Goal: Information Seeking & Learning: Compare options

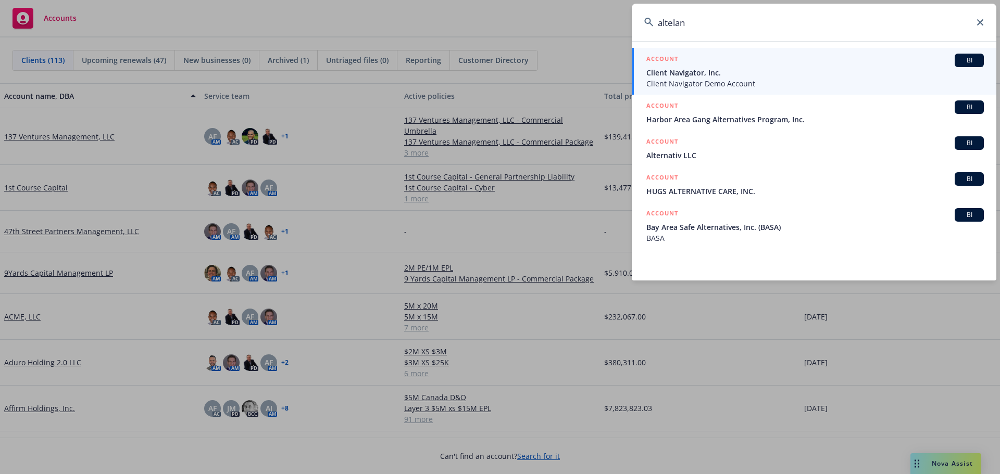
click at [979, 25] on icon at bounding box center [980, 22] width 6 height 6
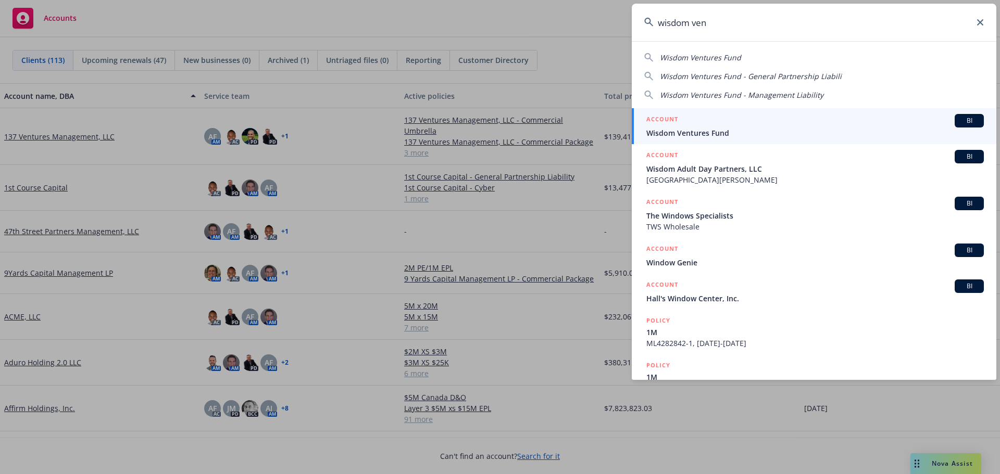
type input "wisdom ven"
click at [701, 128] on span "Wisdom Ventures Fund" at bounding box center [814, 133] width 337 height 11
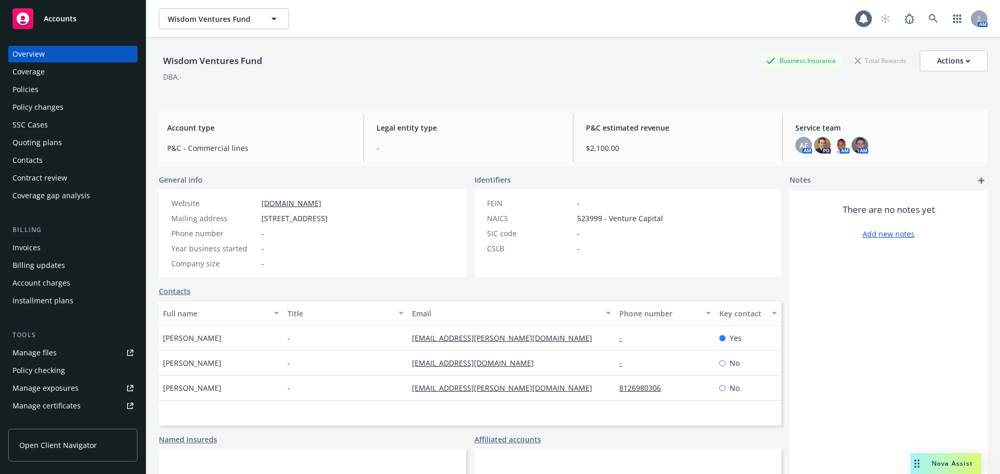
click at [66, 147] on div "Quoting plans" at bounding box center [72, 142] width 121 height 17
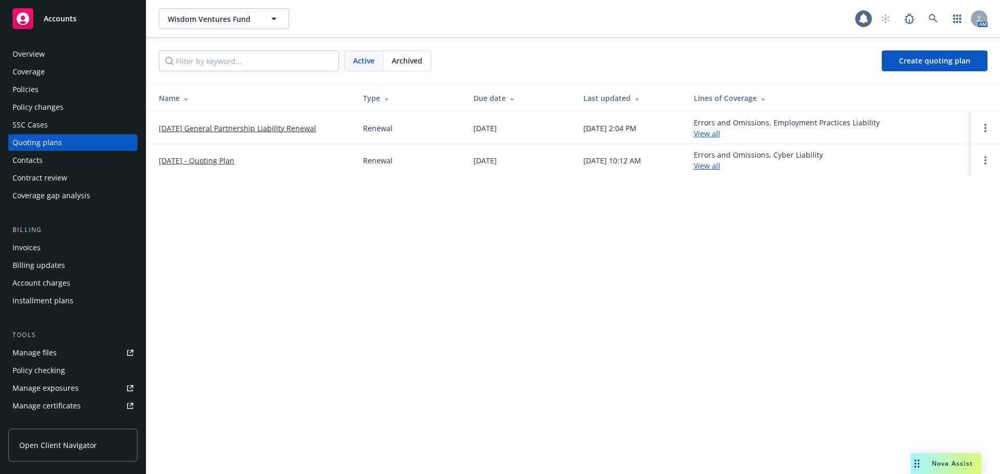
click at [204, 127] on link "10/01/25 General Partnership Liability Renewal" at bounding box center [237, 128] width 157 height 11
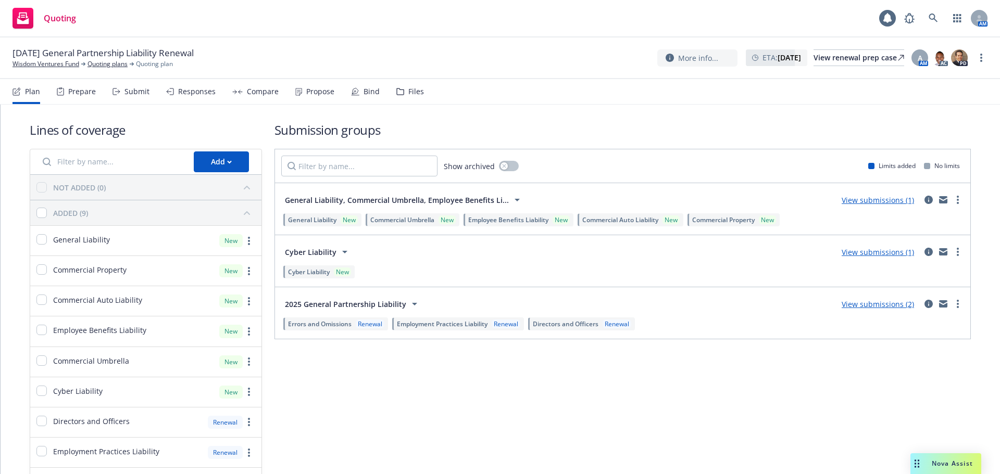
click at [185, 93] on div "Responses" at bounding box center [196, 91] width 37 height 8
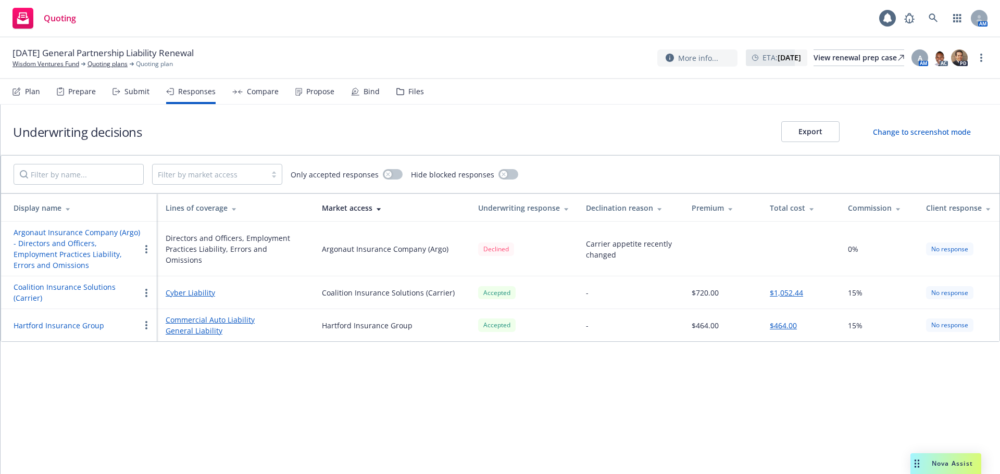
click at [398, 91] on icon at bounding box center [400, 91] width 8 height 7
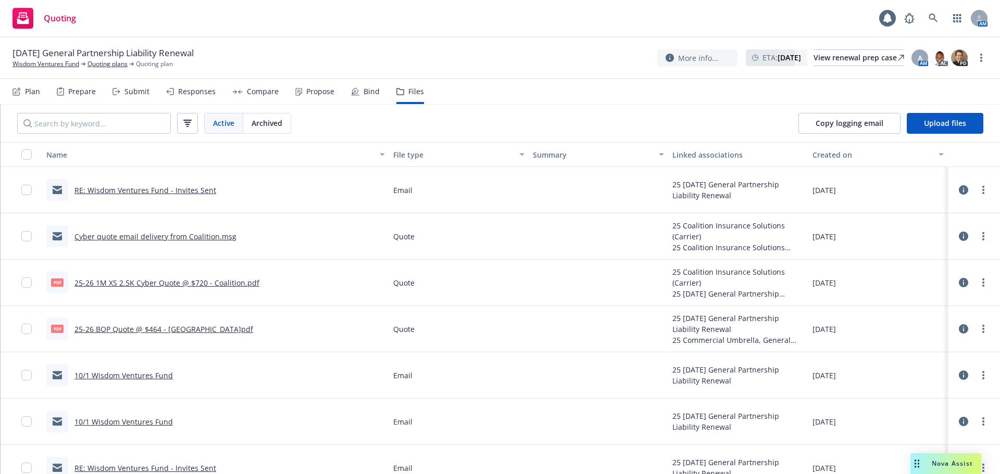
click at [149, 378] on link "10/1 Wisdom Ventures Fund" at bounding box center [123, 376] width 98 height 10
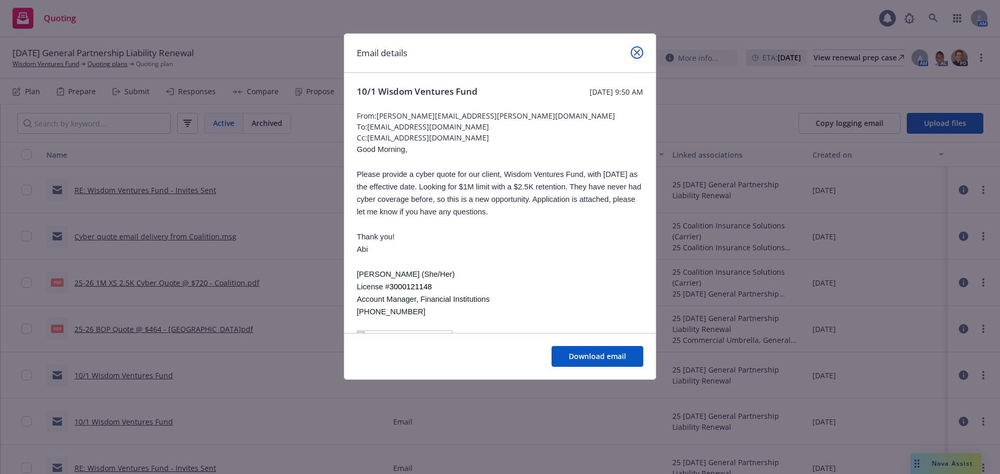
click at [636, 48] on link "close" at bounding box center [637, 52] width 12 height 12
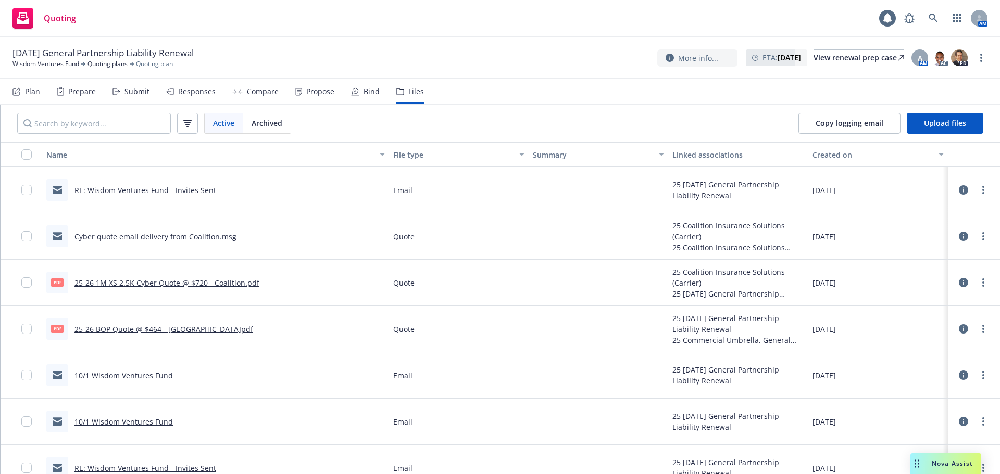
click at [153, 420] on link "10/1 Wisdom Ventures Fund" at bounding box center [123, 422] width 98 height 10
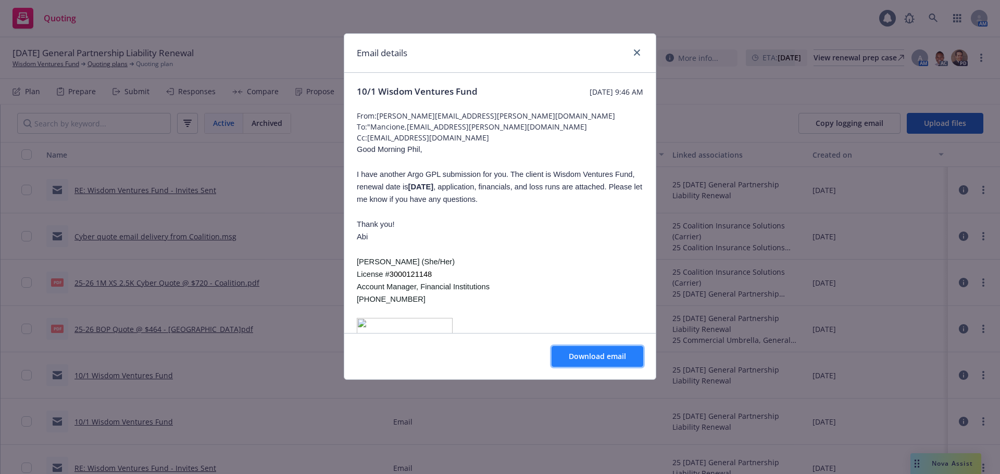
click at [606, 357] on span "Download email" at bounding box center [597, 357] width 57 height 10
click at [637, 52] on icon "close" at bounding box center [637, 52] width 6 height 6
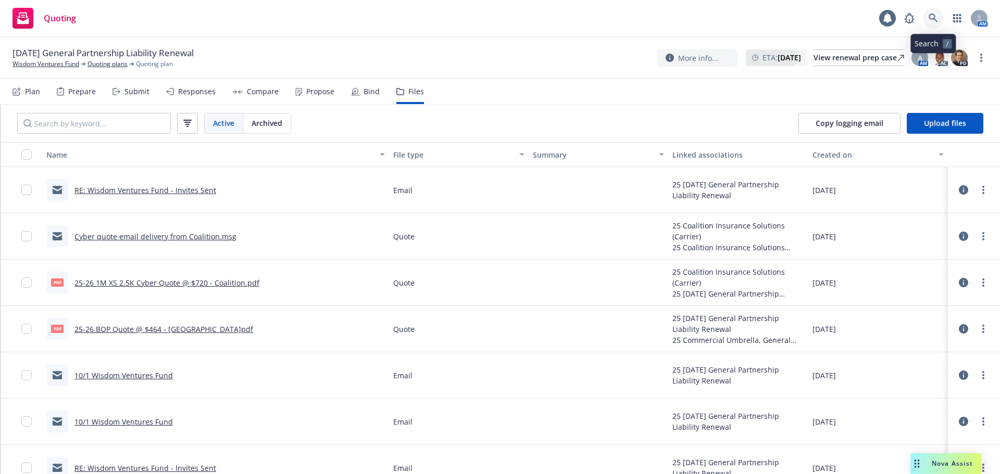
click at [939, 25] on link at bounding box center [933, 18] width 21 height 21
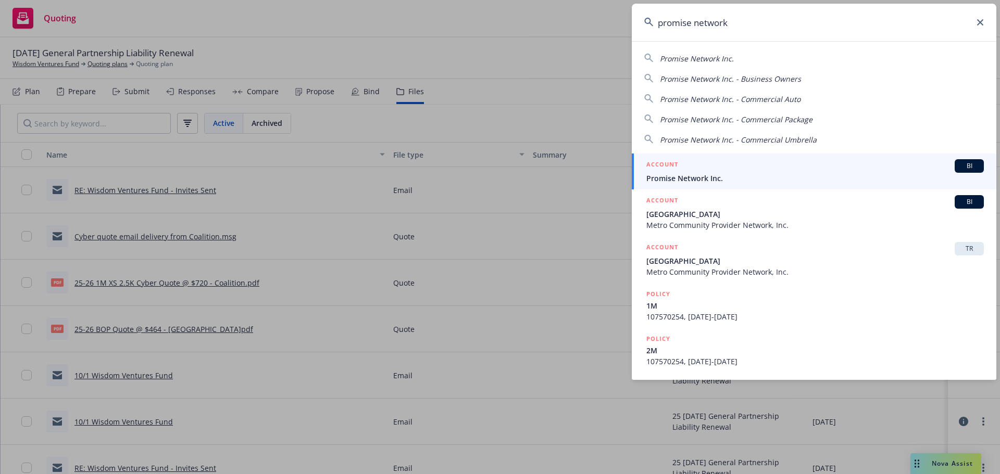
type input "promise network"
click at [692, 160] on div "ACCOUNT BI" at bounding box center [814, 166] width 337 height 14
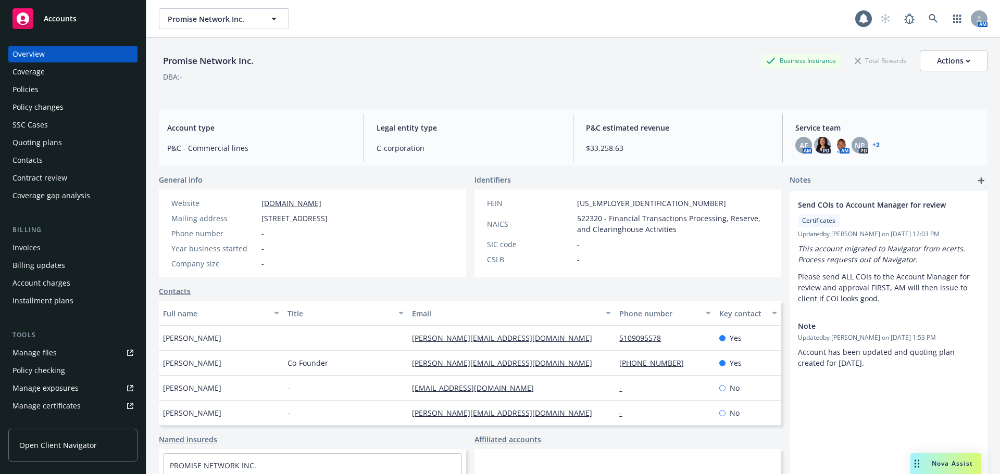
click at [334, 68] on div "Promise Network Inc. Business Insurance Total Rewards Actions" at bounding box center [573, 61] width 829 height 21
click at [55, 178] on div "Contract review" at bounding box center [39, 178] width 55 height 17
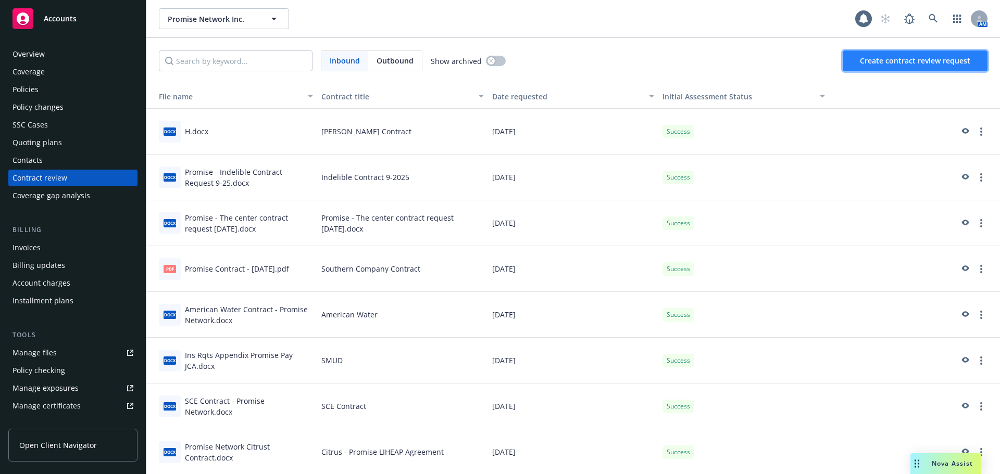
click at [898, 54] on button "Create contract review request" at bounding box center [915, 61] width 145 height 21
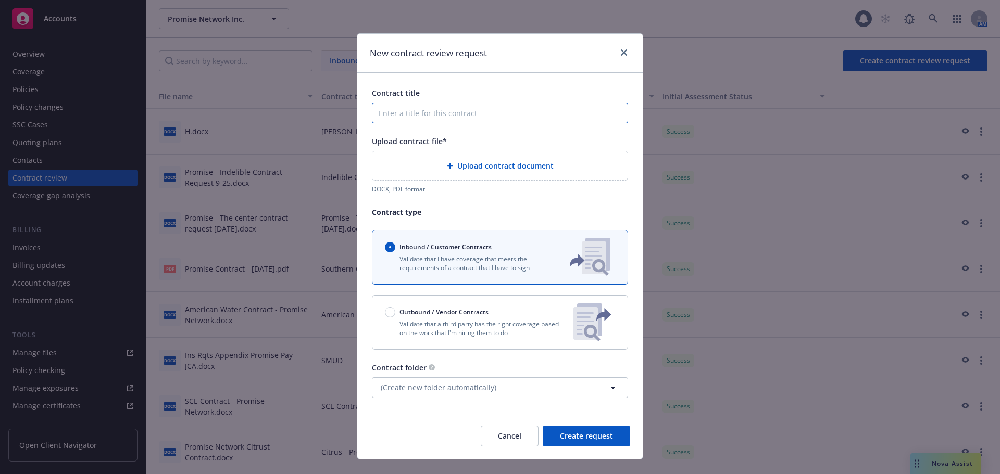
click at [410, 108] on input "Contract title" at bounding box center [500, 113] width 256 height 21
type input "Con Edison RFQ"
click at [439, 168] on div "Upload contract document" at bounding box center [500, 166] width 239 height 12
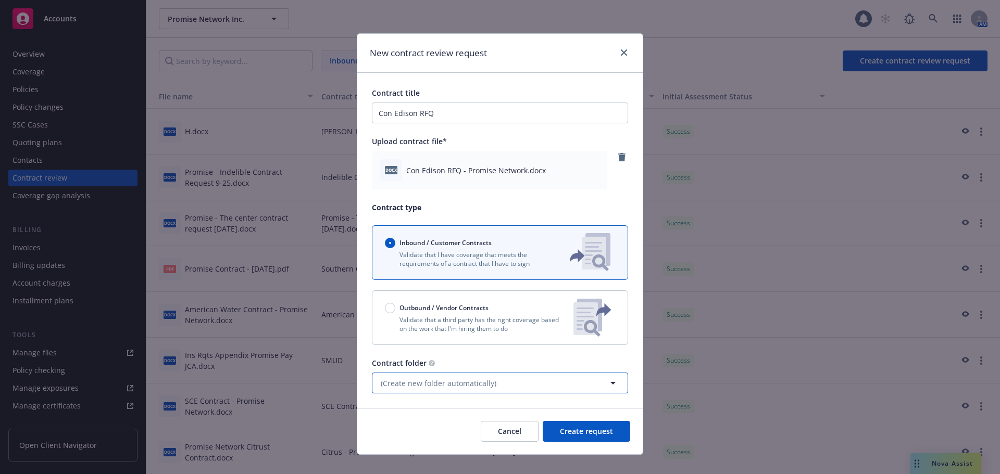
click at [597, 388] on button "(Create new folder automatically)" at bounding box center [500, 383] width 256 height 21
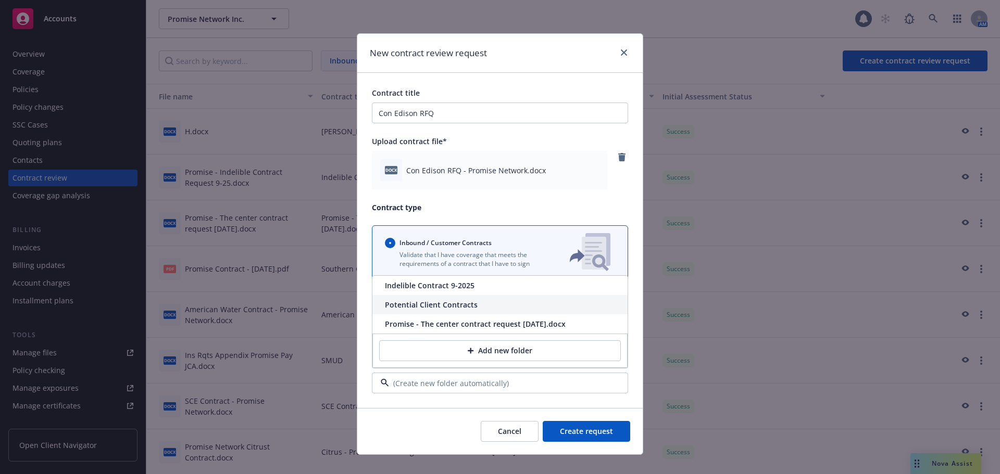
click at [433, 307] on div "Potential Client Contracts" at bounding box center [499, 304] width 255 height 19
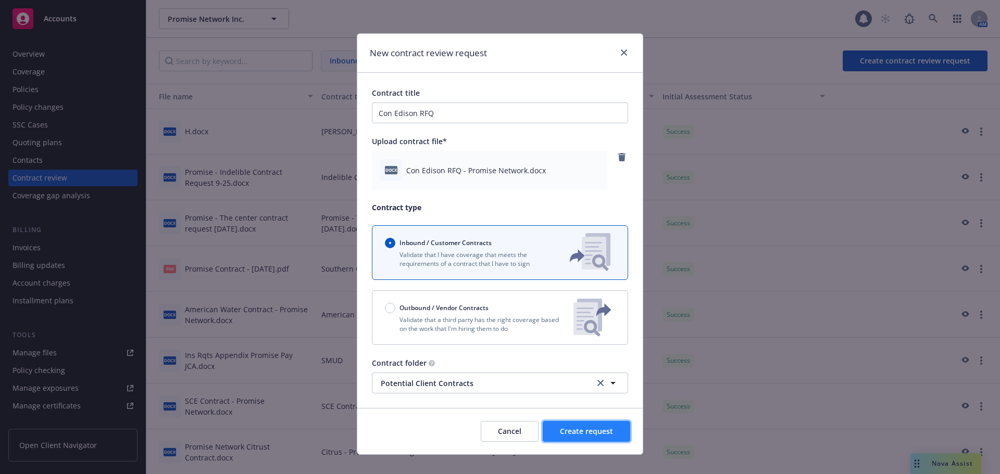
click at [573, 430] on span "Create request" at bounding box center [586, 431] width 53 height 10
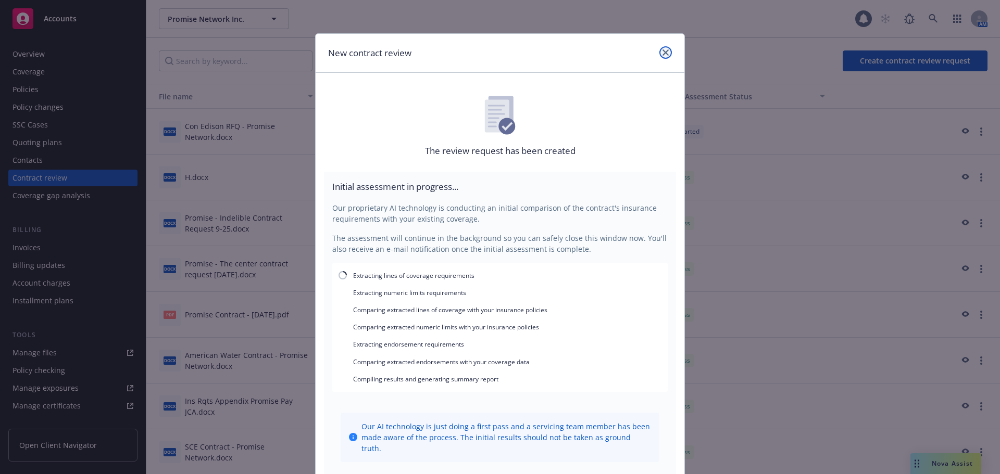
click at [663, 50] on icon "close" at bounding box center [665, 52] width 6 height 6
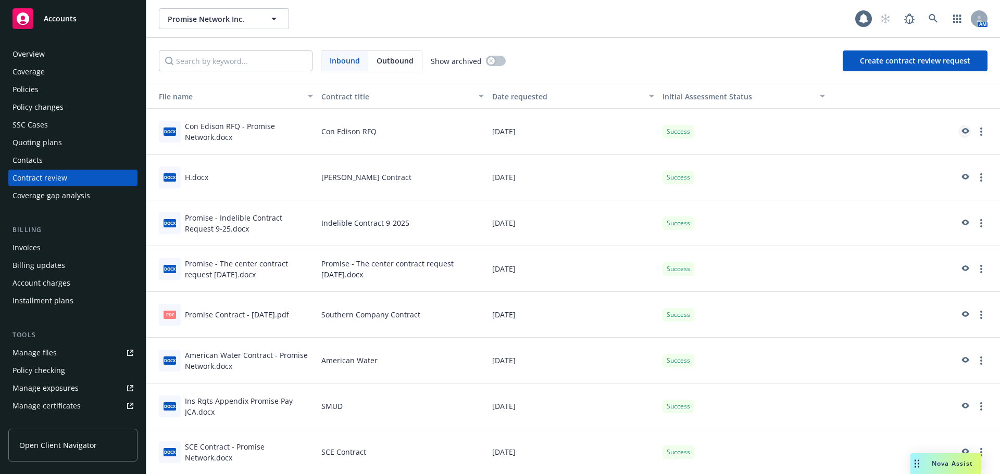
click at [960, 133] on icon "preview" at bounding box center [964, 131] width 9 height 7
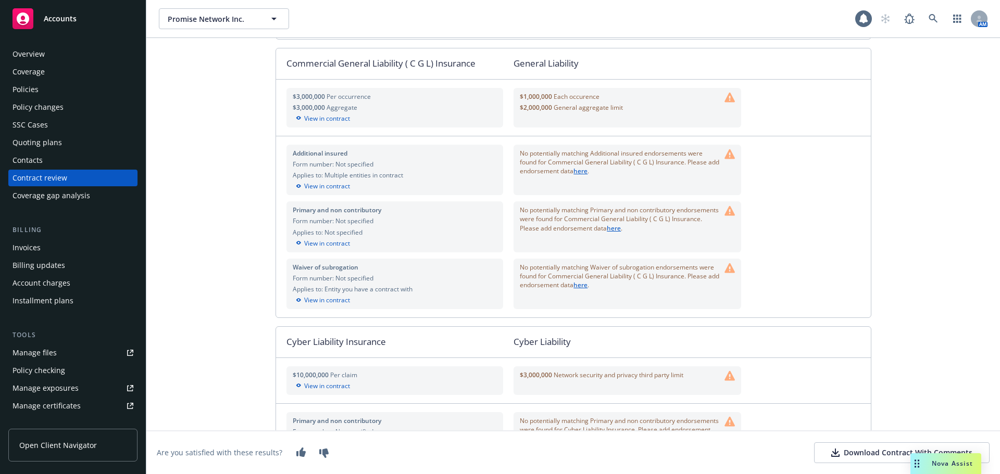
scroll to position [1434, 0]
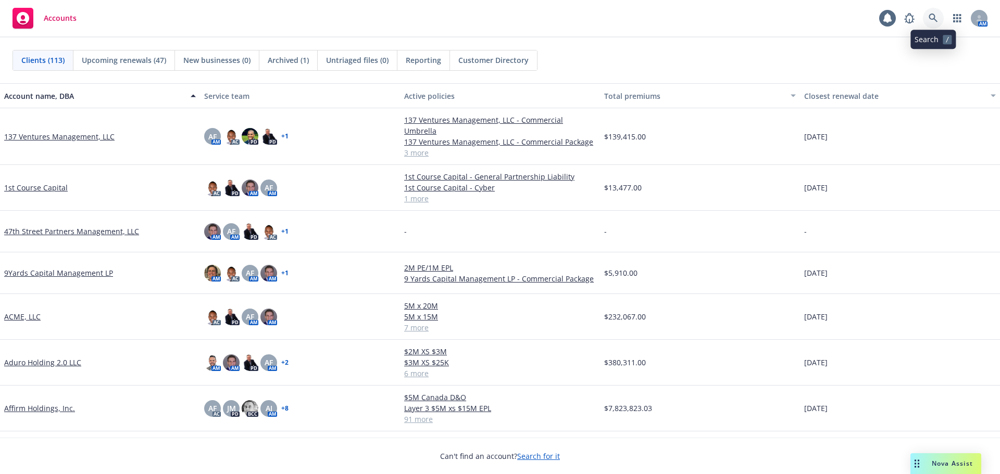
click at [924, 17] on link at bounding box center [933, 18] width 21 height 21
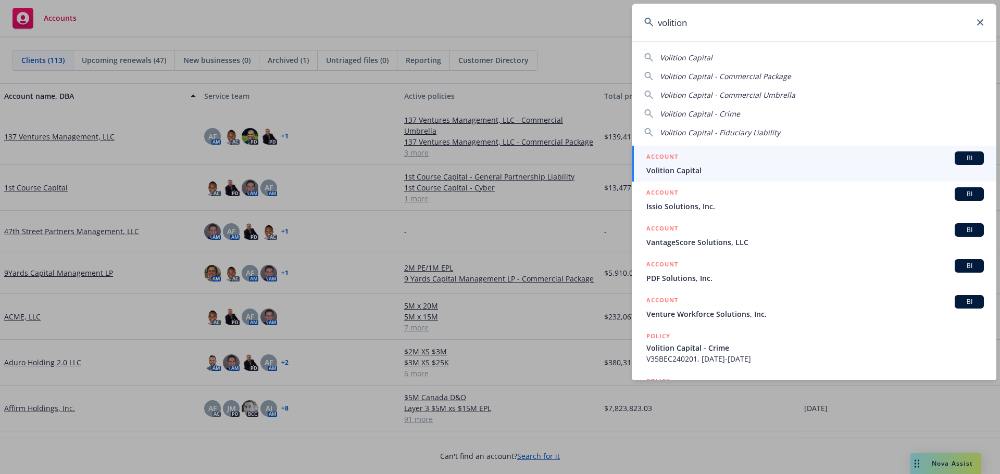
type input "volition"
click at [677, 157] on h5 "ACCOUNT" at bounding box center [662, 158] width 32 height 12
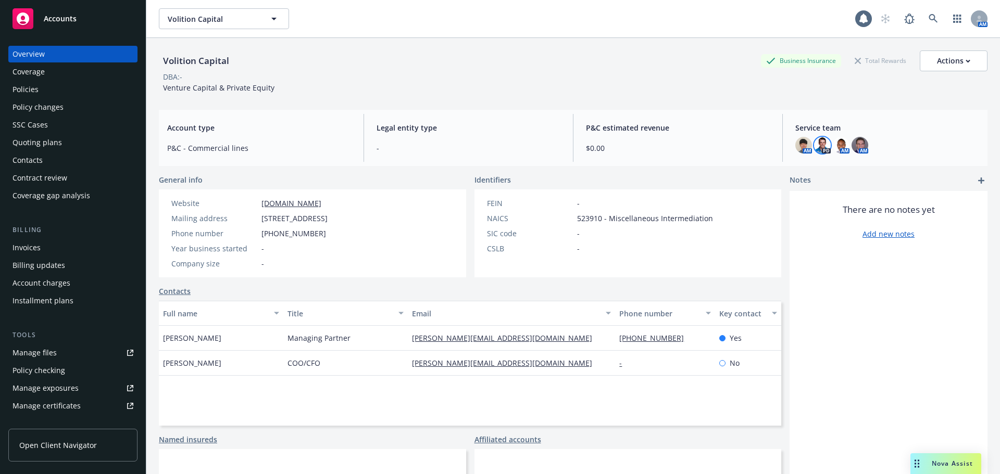
click at [818, 143] on img at bounding box center [822, 145] width 17 height 17
click at [74, 89] on div "Policies" at bounding box center [72, 89] width 121 height 17
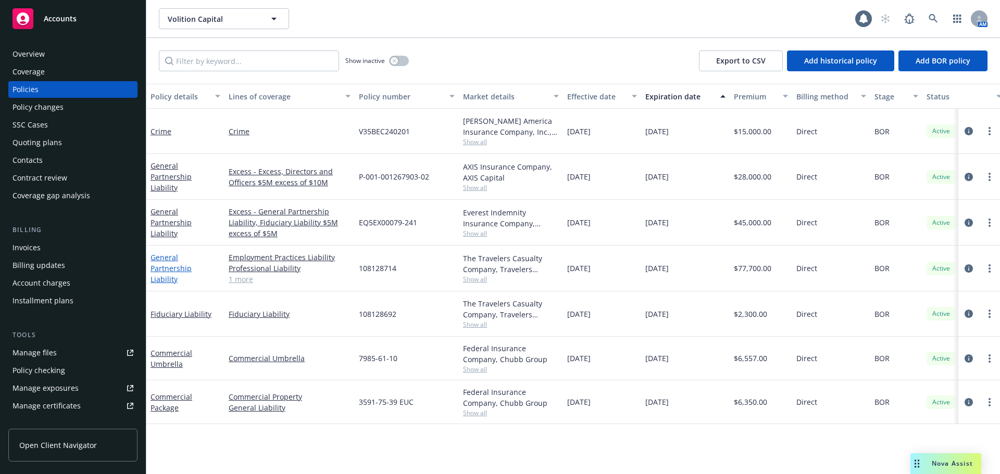
click at [161, 265] on link "General Partnership Liability" at bounding box center [170, 269] width 41 height 32
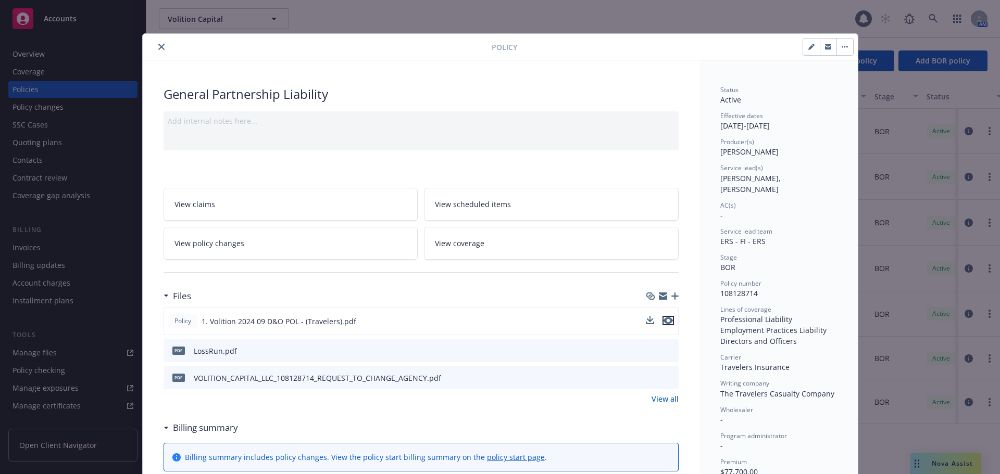
click at [665, 320] on icon "preview file" at bounding box center [667, 320] width 9 height 7
click at [158, 48] on icon "close" at bounding box center [161, 47] width 6 height 6
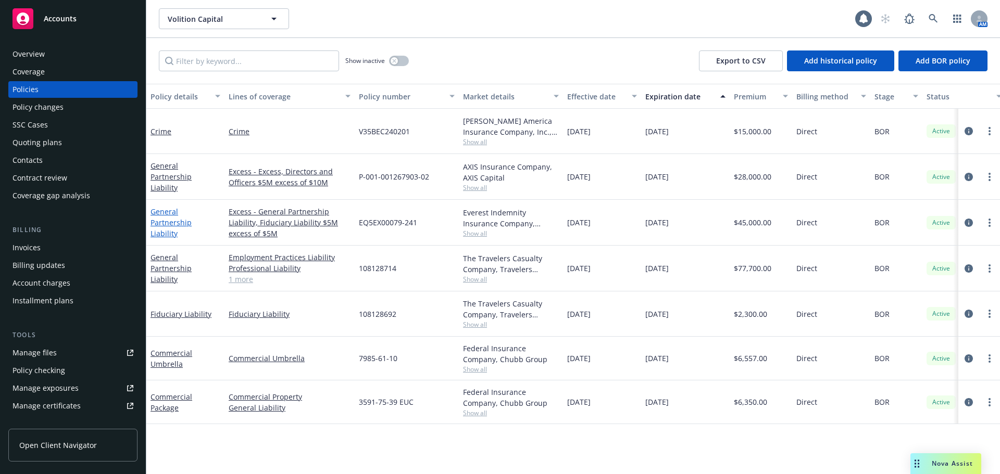
click at [192, 221] on link "General Partnership Liability" at bounding box center [170, 223] width 41 height 32
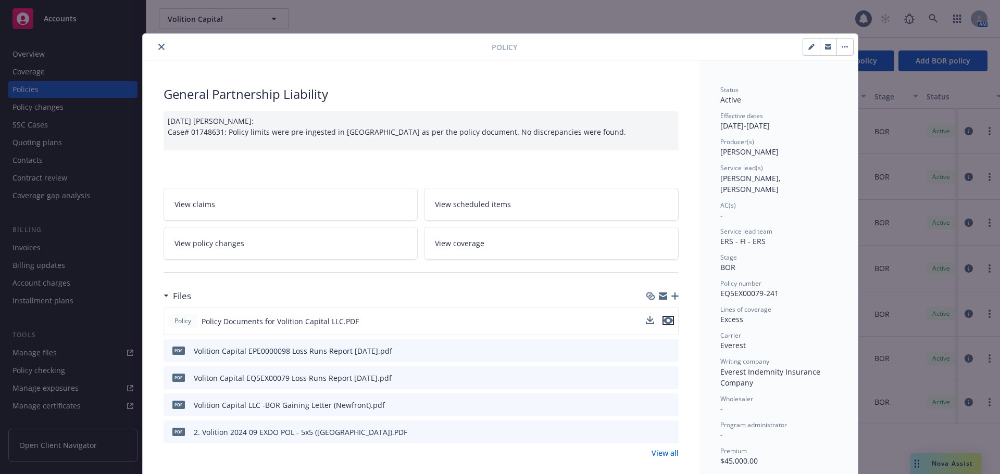
click at [663, 323] on icon "preview file" at bounding box center [667, 320] width 9 height 7
click at [158, 47] on icon "close" at bounding box center [161, 47] width 6 height 6
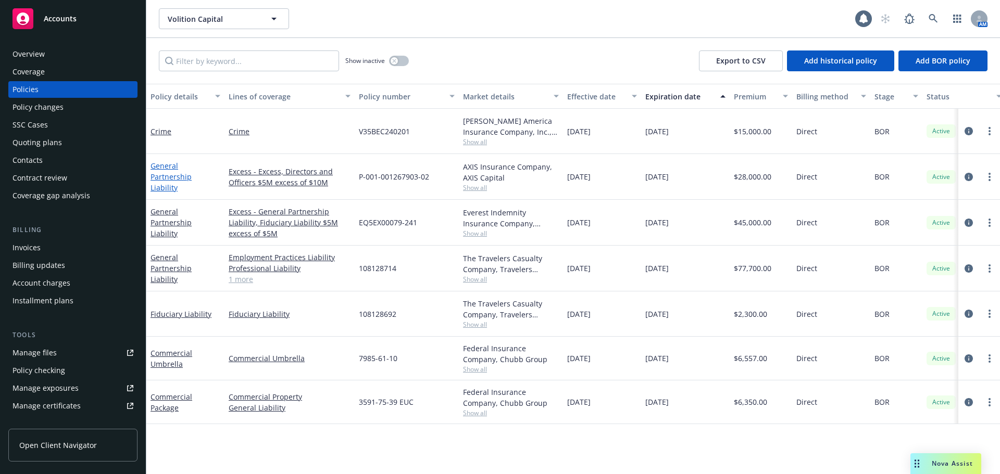
click at [171, 172] on link "General Partnership Liability" at bounding box center [170, 177] width 41 height 32
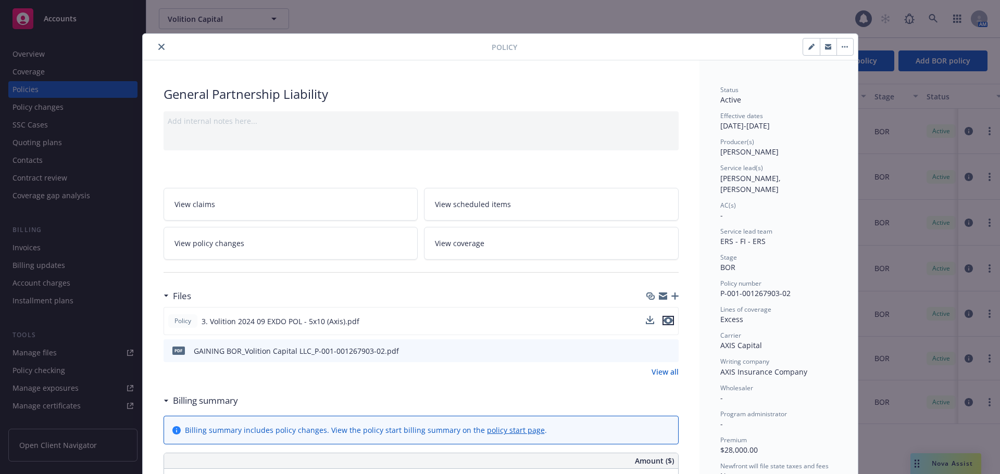
click at [668, 320] on icon "preview file" at bounding box center [667, 320] width 9 height 7
click at [158, 44] on icon "close" at bounding box center [161, 47] width 6 height 6
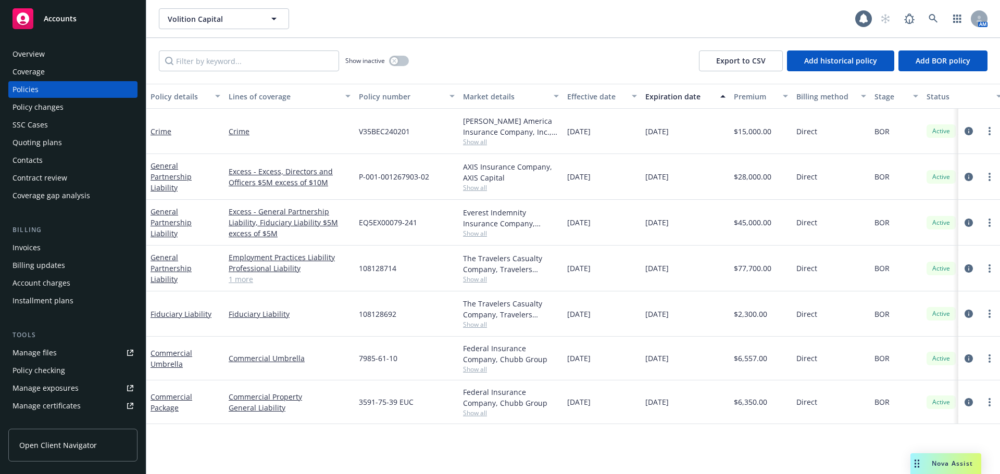
click at [58, 53] on div "Overview" at bounding box center [72, 54] width 121 height 17
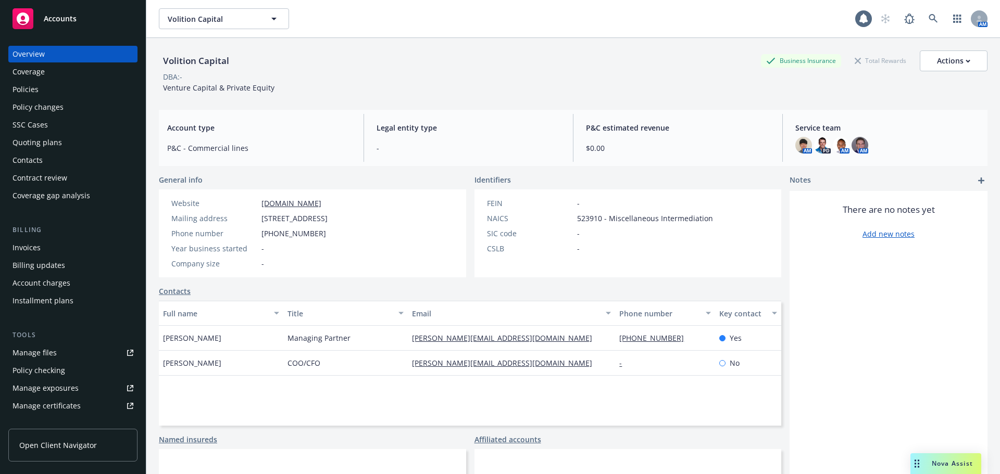
click at [22, 87] on div "Policies" at bounding box center [25, 89] width 26 height 17
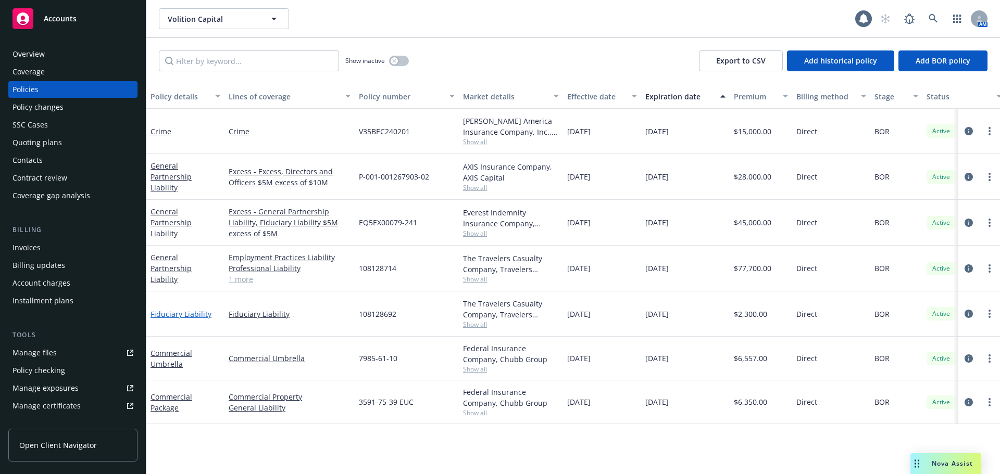
click at [178, 312] on link "Fiduciary Liability" at bounding box center [180, 314] width 61 height 10
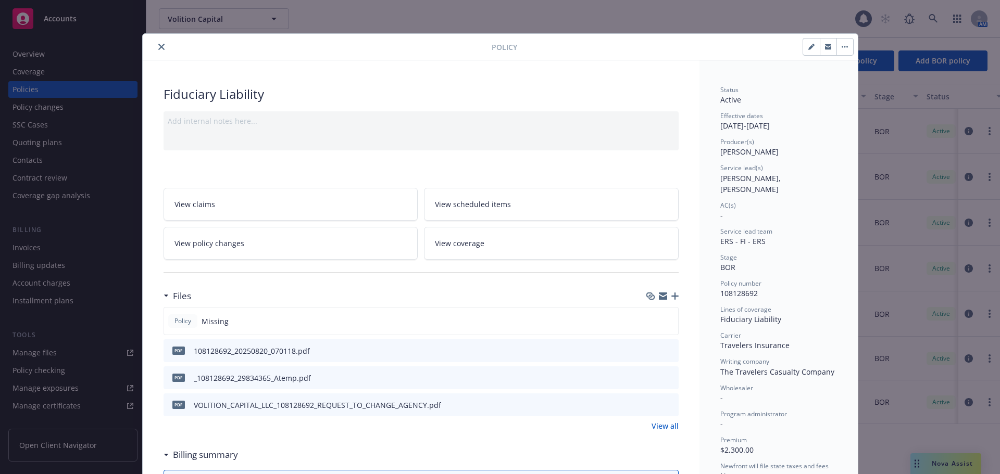
click at [158, 47] on icon "close" at bounding box center [161, 47] width 6 height 6
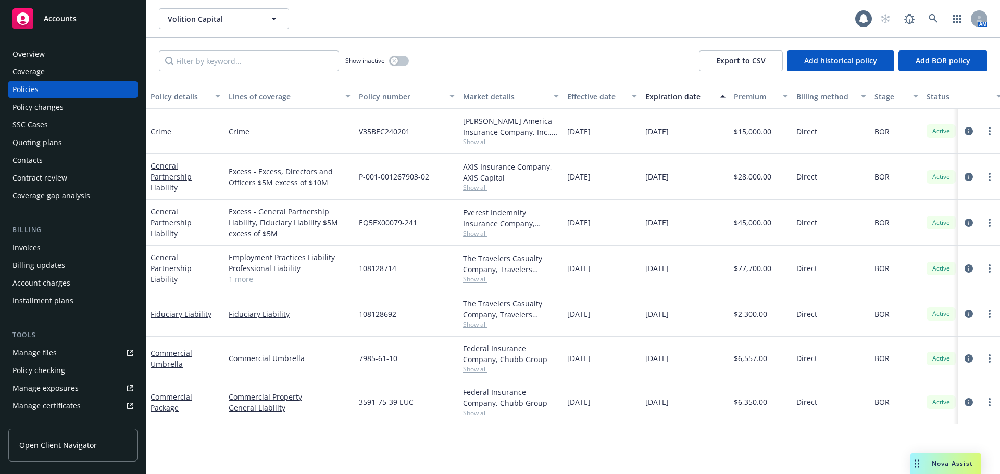
click at [166, 137] on div "Crime" at bounding box center [185, 131] width 78 height 45
click at [164, 132] on link "Crime" at bounding box center [160, 132] width 21 height 10
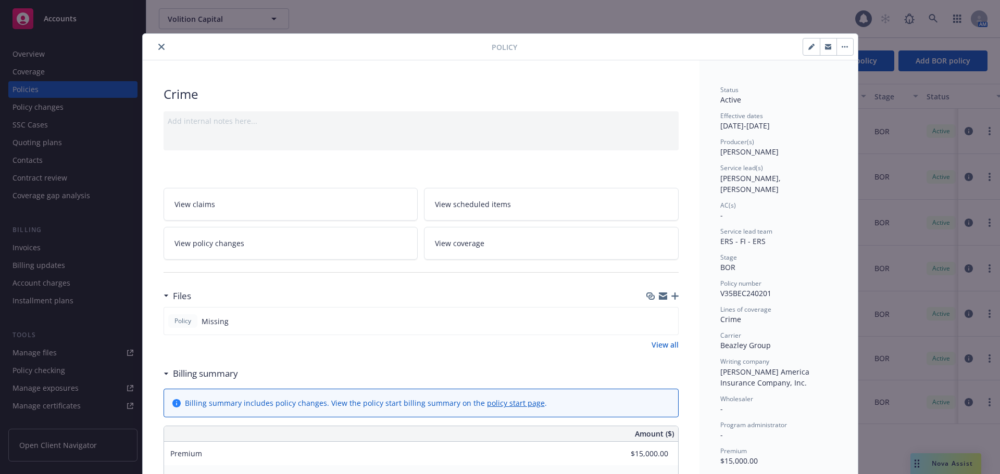
click at [158, 47] on icon "close" at bounding box center [161, 47] width 6 height 6
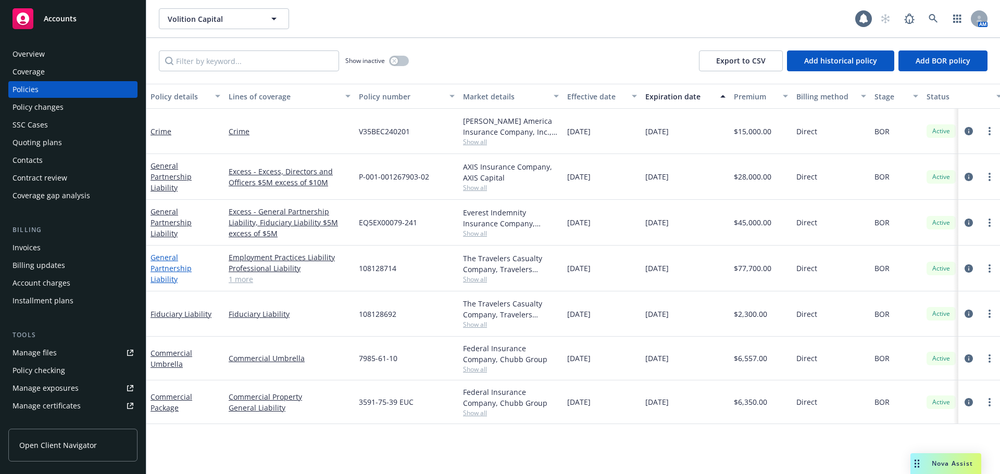
click at [166, 265] on link "General Partnership Liability" at bounding box center [170, 269] width 41 height 32
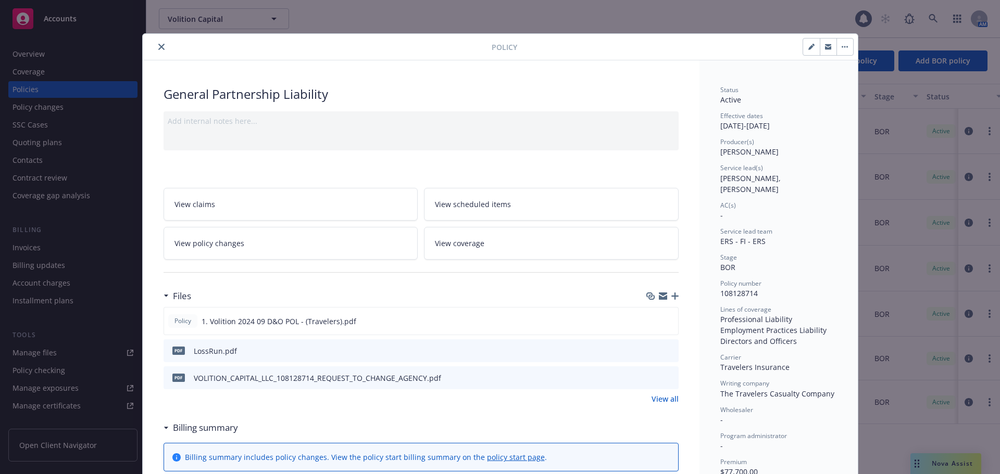
click at [664, 353] on icon "preview file" at bounding box center [668, 350] width 9 height 7
click at [160, 48] on button "close" at bounding box center [161, 47] width 12 height 12
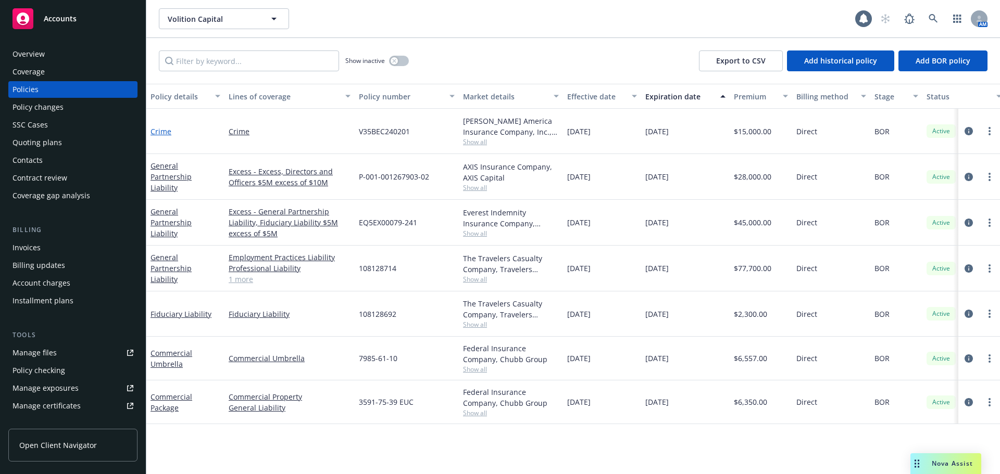
click at [161, 130] on link "Crime" at bounding box center [160, 132] width 21 height 10
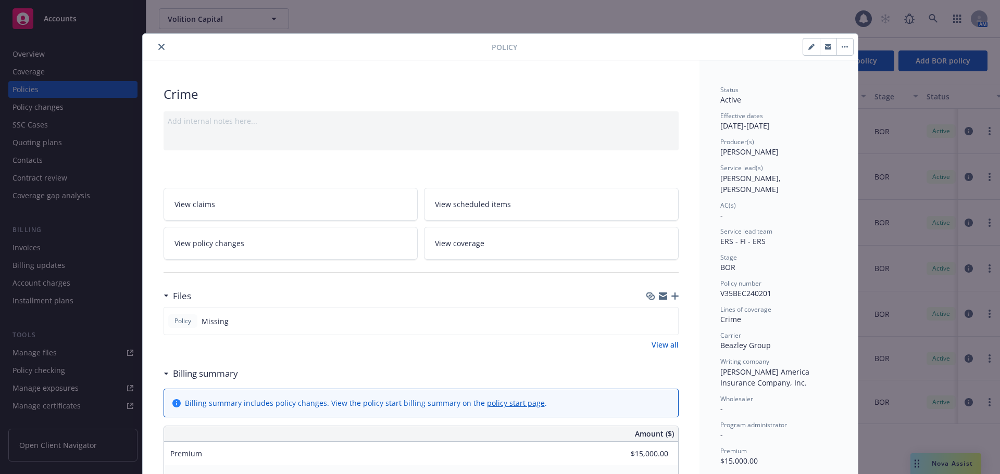
click at [158, 47] on icon "close" at bounding box center [161, 47] width 6 height 6
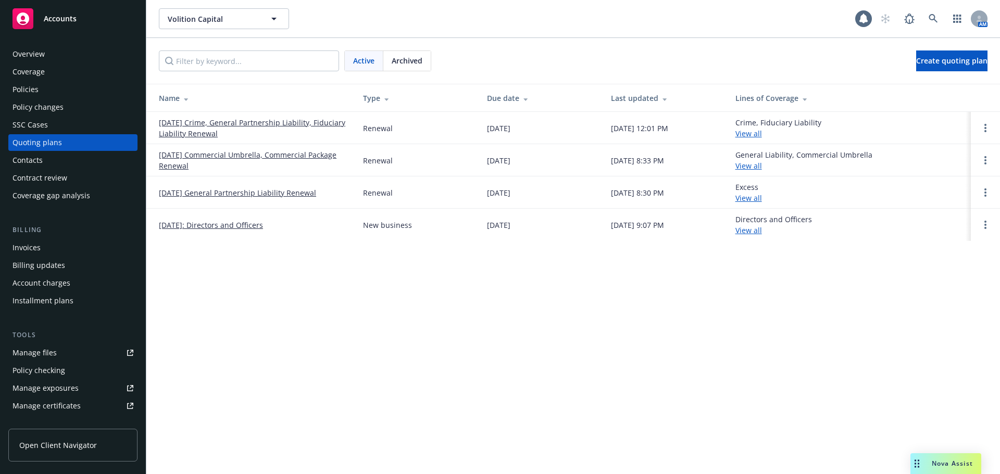
click at [223, 123] on link "[DATE] Crime, General Partnership Liability, Fiduciary Liability Renewal" at bounding box center [252, 128] width 187 height 22
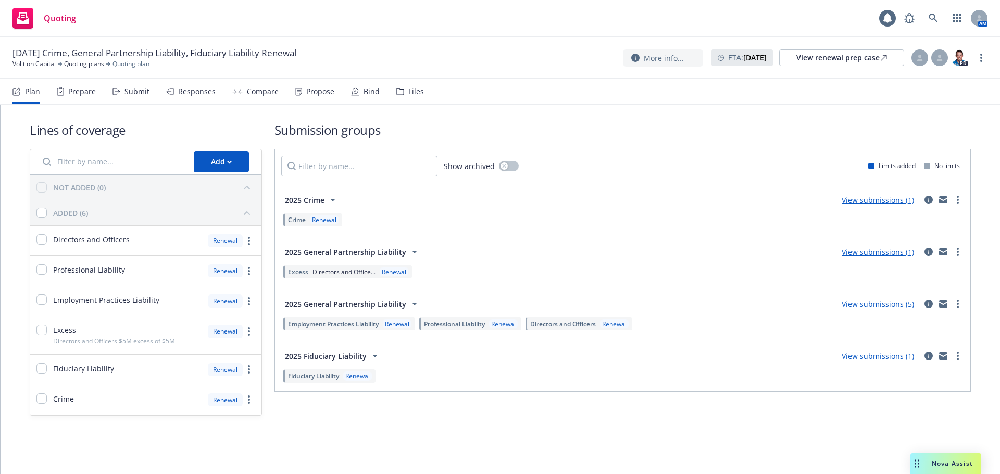
click at [195, 97] on div "Responses" at bounding box center [190, 91] width 49 height 25
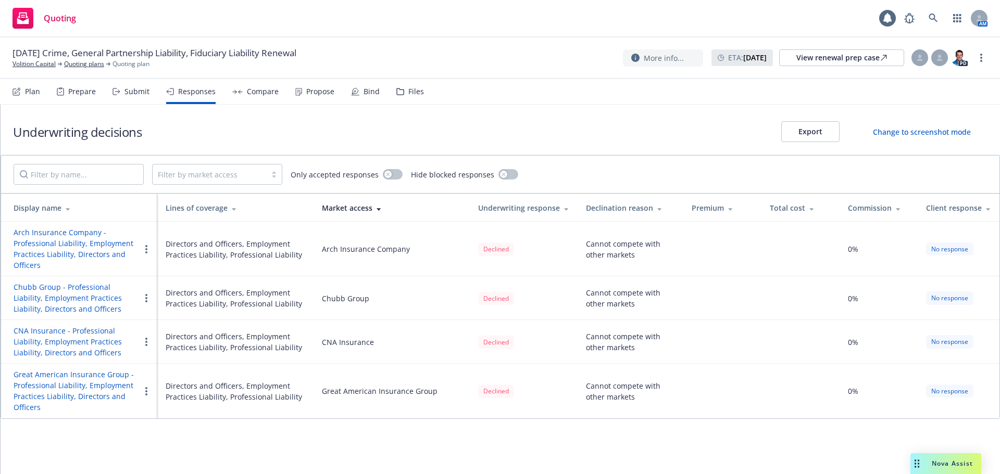
click at [408, 92] on div "Files" at bounding box center [416, 91] width 16 height 8
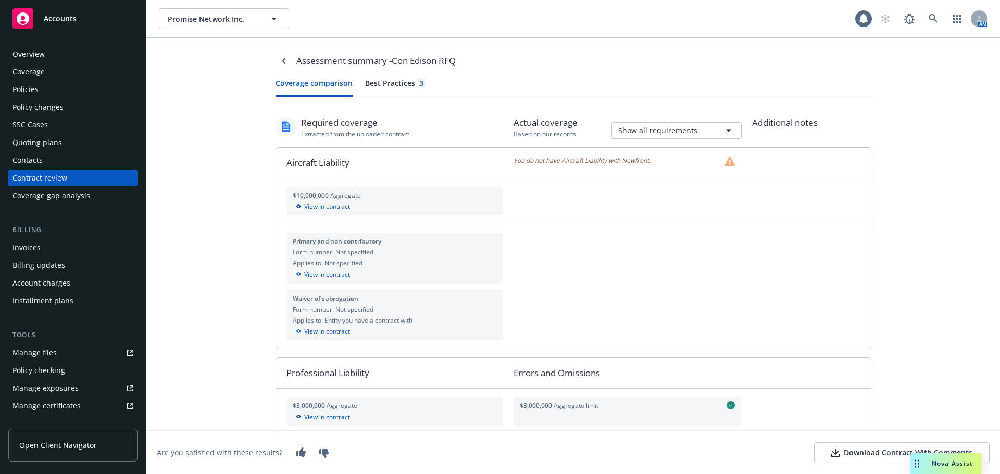
scroll to position [1434, 0]
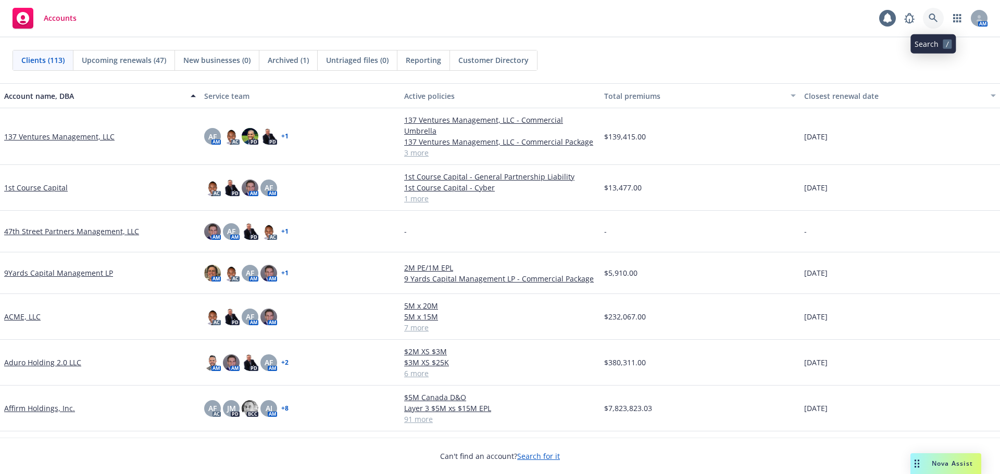
click at [933, 10] on link at bounding box center [933, 18] width 21 height 21
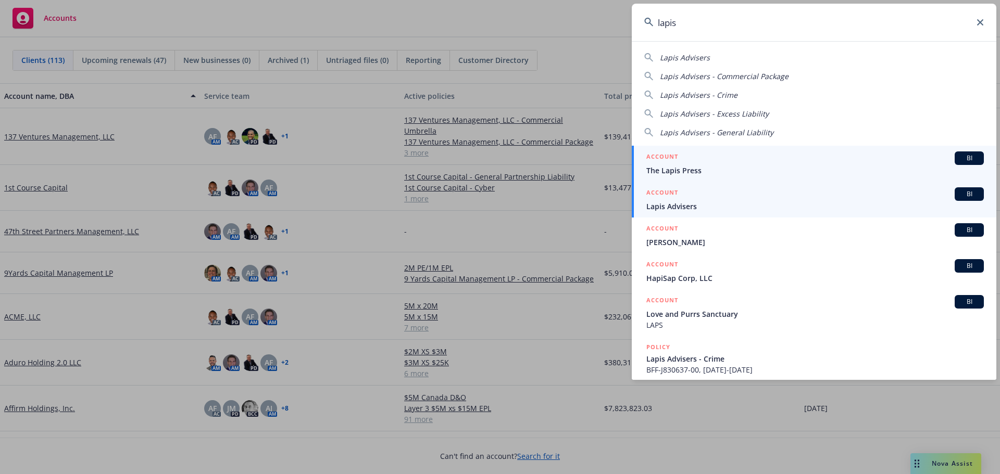
type input "lapis"
click at [697, 200] on div "ACCOUNT BI" at bounding box center [814, 194] width 337 height 14
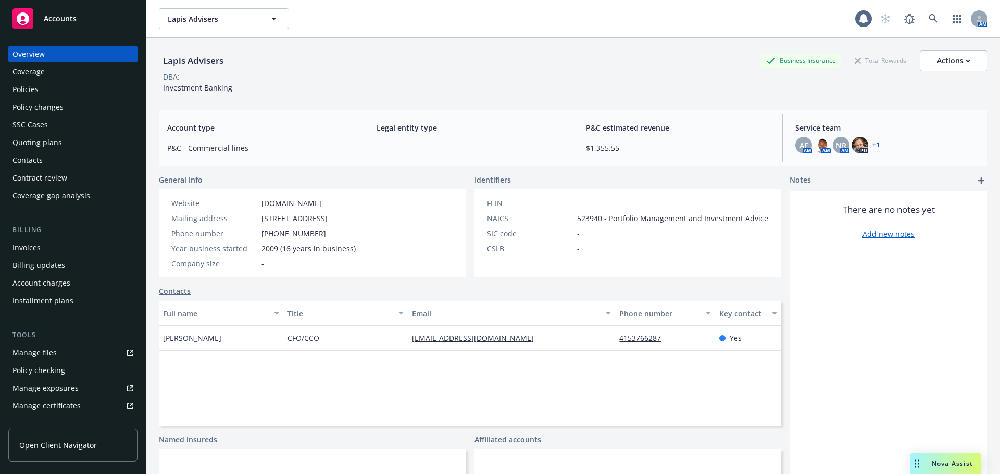
click at [58, 89] on div "Policies" at bounding box center [72, 89] width 121 height 17
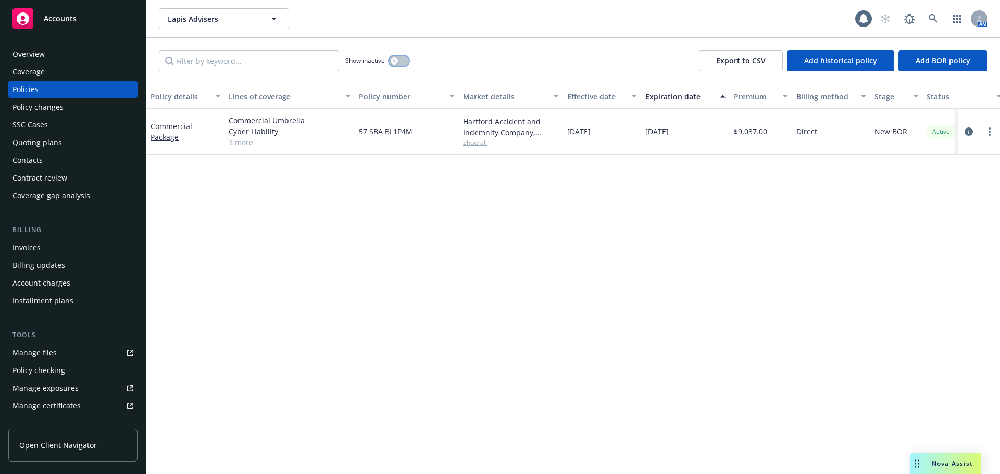
click at [396, 61] on icon "button" at bounding box center [394, 61] width 4 height 4
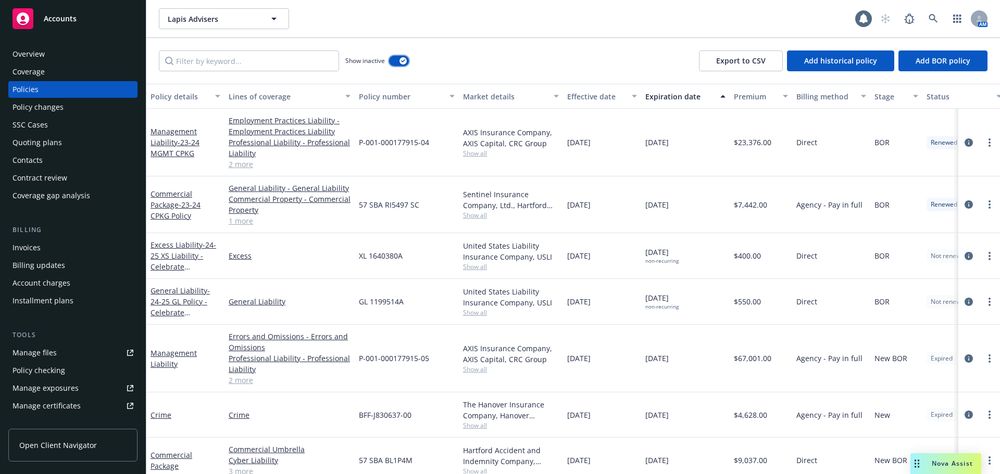
scroll to position [17, 0]
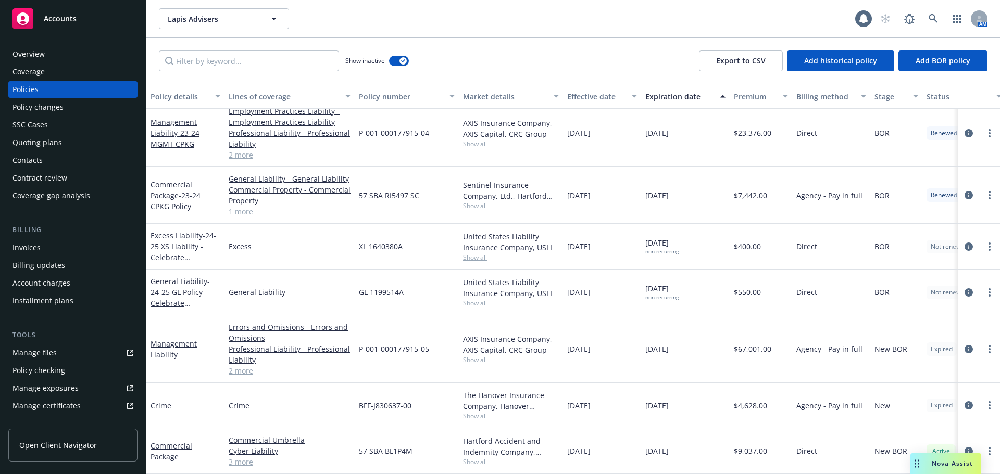
click at [36, 59] on div "Overview" at bounding box center [28, 54] width 32 height 17
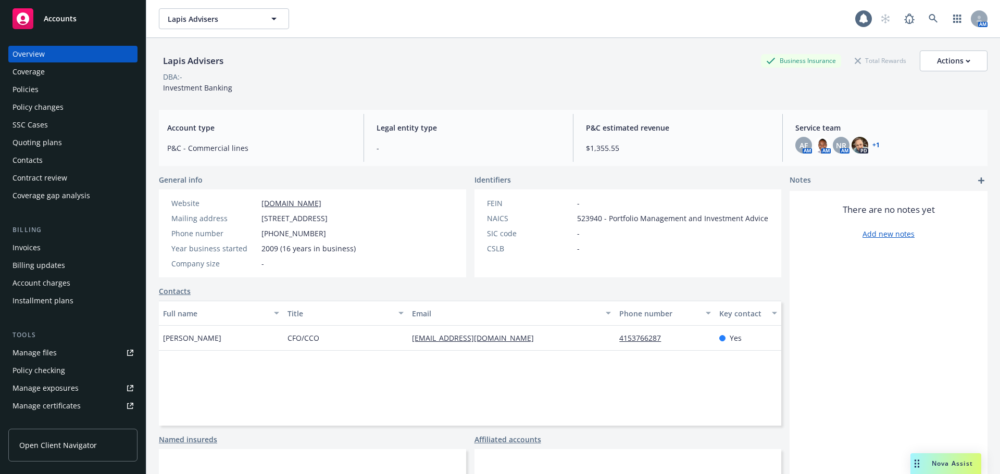
click at [52, 95] on div "Policies" at bounding box center [72, 89] width 121 height 17
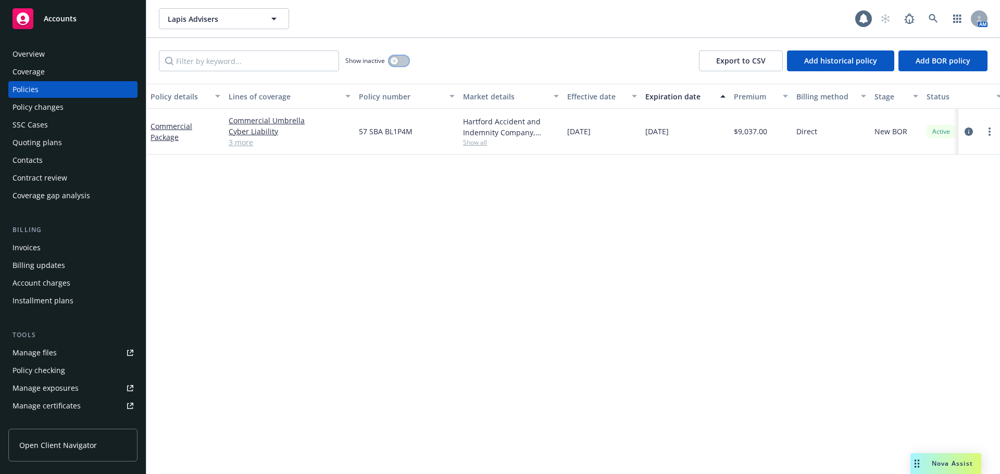
click at [403, 59] on button "button" at bounding box center [399, 61] width 20 height 10
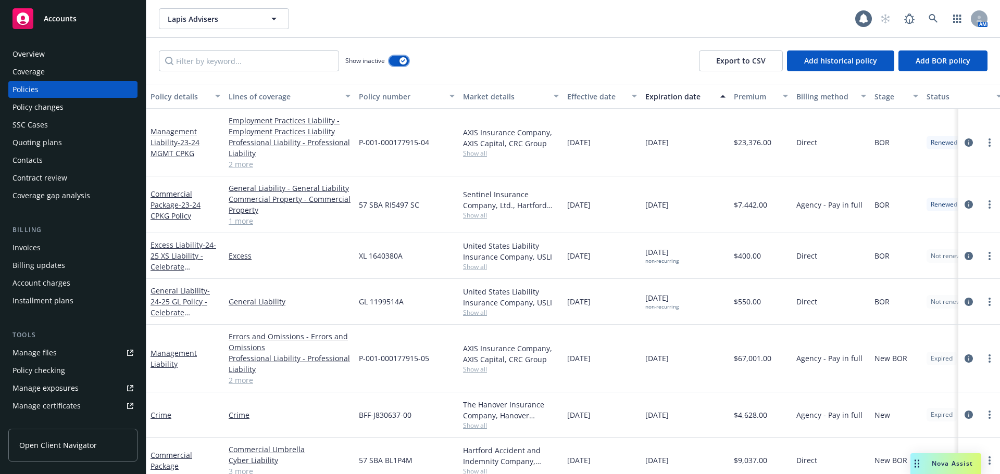
scroll to position [17, 0]
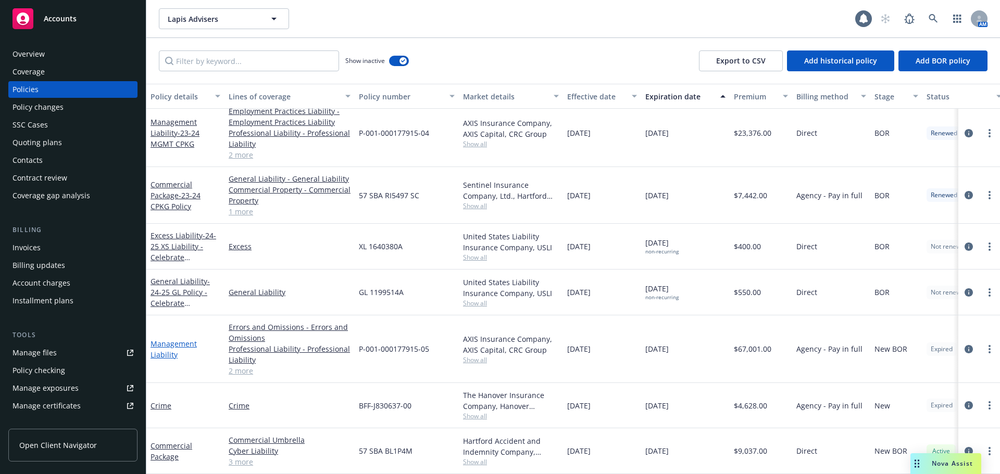
click at [157, 348] on link "Management Liability" at bounding box center [173, 349] width 46 height 21
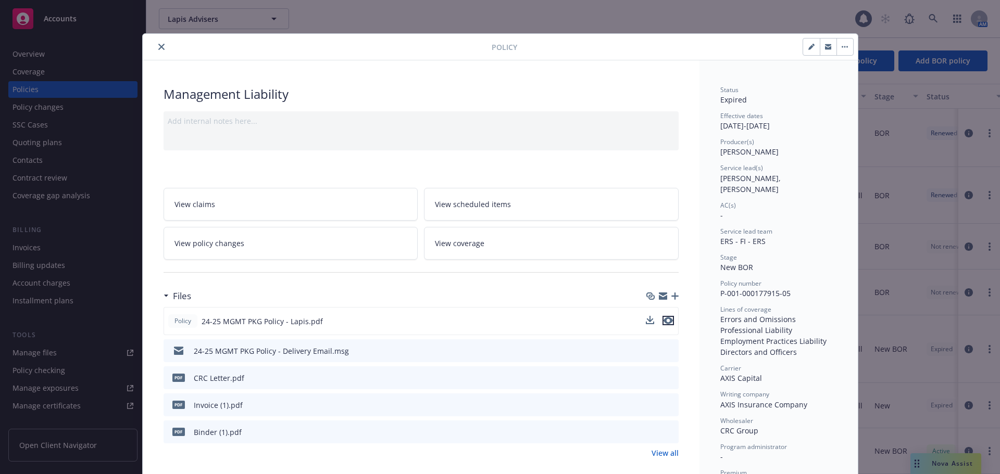
click at [667, 323] on icon "preview file" at bounding box center [667, 320] width 9 height 7
click at [158, 47] on icon "close" at bounding box center [161, 47] width 6 height 6
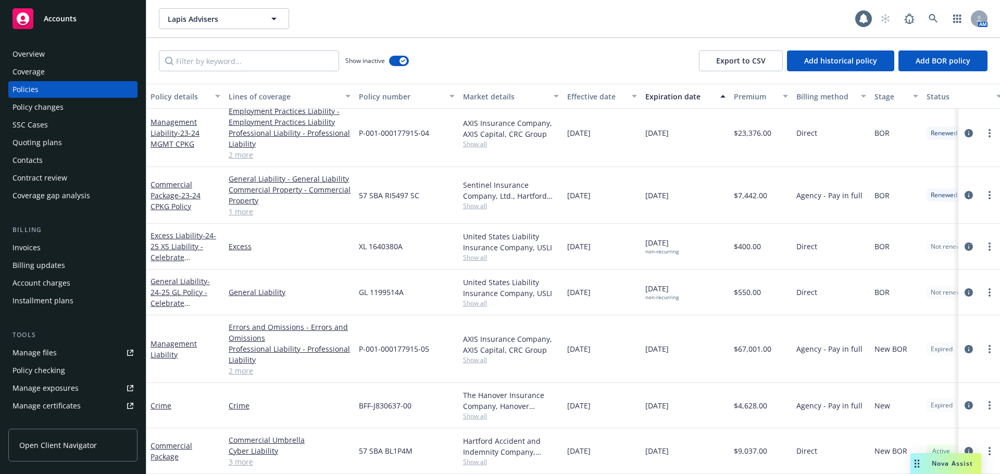
click at [60, 141] on div "Quoting plans" at bounding box center [72, 142] width 121 height 17
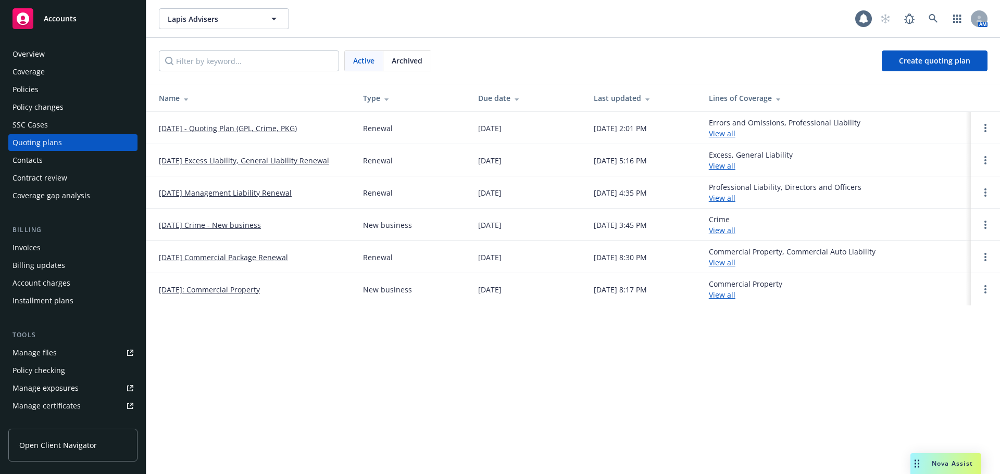
click at [196, 130] on link "[DATE] - Quoting Plan (GPL, Crime, PKG)" at bounding box center [228, 128] width 138 height 11
click at [223, 124] on link "[DATE] - Quoting Plan (GPL, Crime, PKG)" at bounding box center [228, 128] width 138 height 11
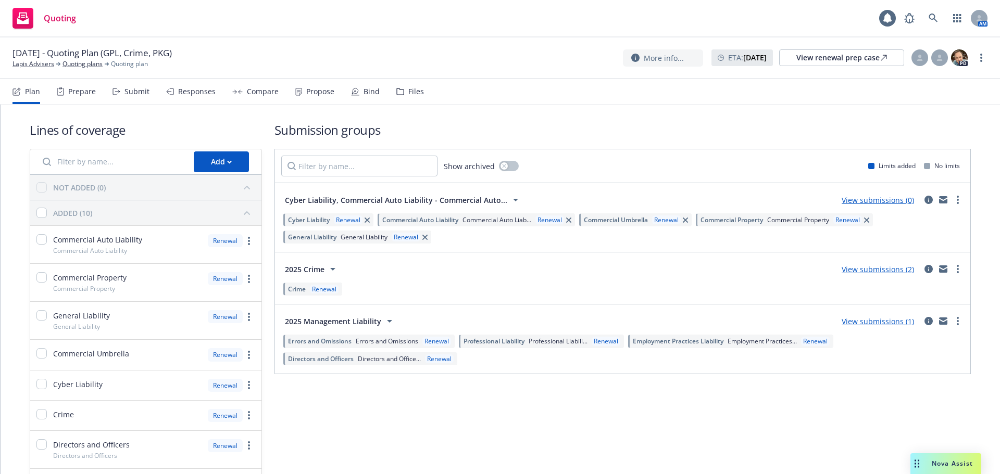
click at [182, 87] on div "Responses" at bounding box center [196, 91] width 37 height 8
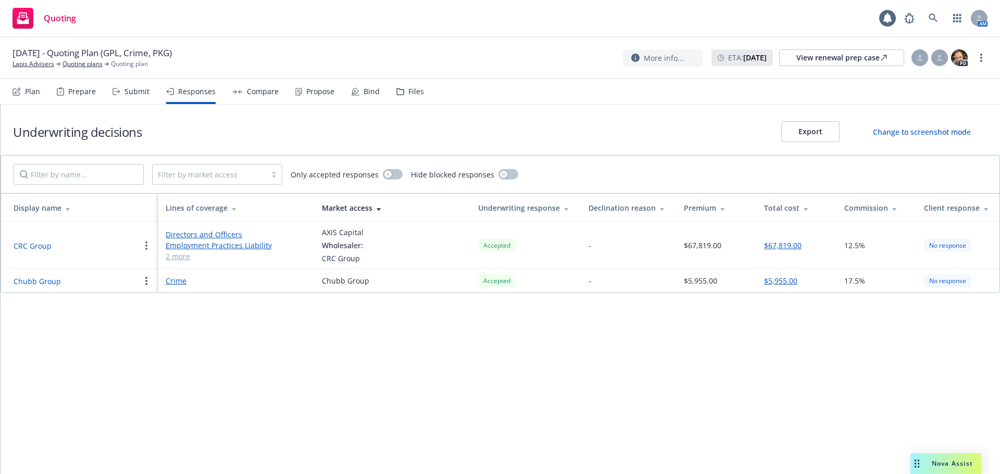
click at [50, 283] on button "Chubb Group" at bounding box center [37, 281] width 47 height 11
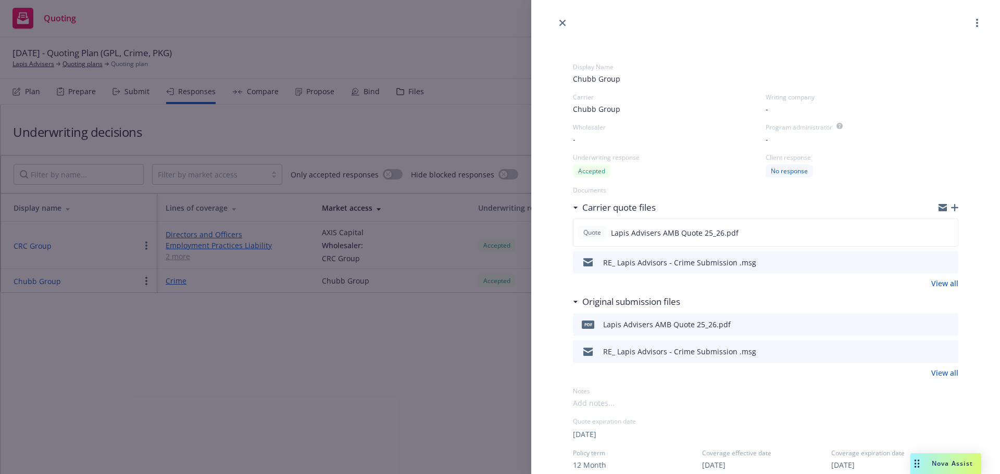
click at [392, 383] on div "Display Name Chubb Group Carrier Chubb Group Writing company - Wholesaler - Pro…" at bounding box center [500, 237] width 1000 height 474
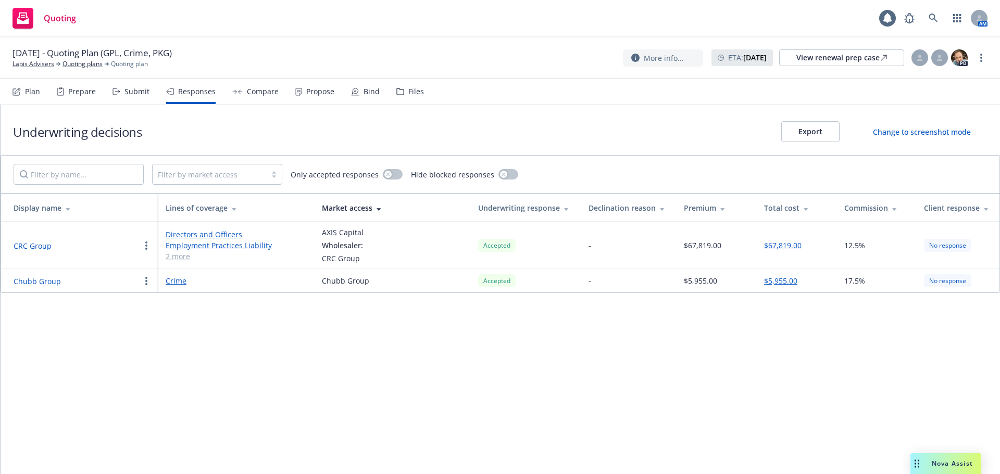
click at [178, 258] on link "2 more" at bounding box center [236, 256] width 140 height 11
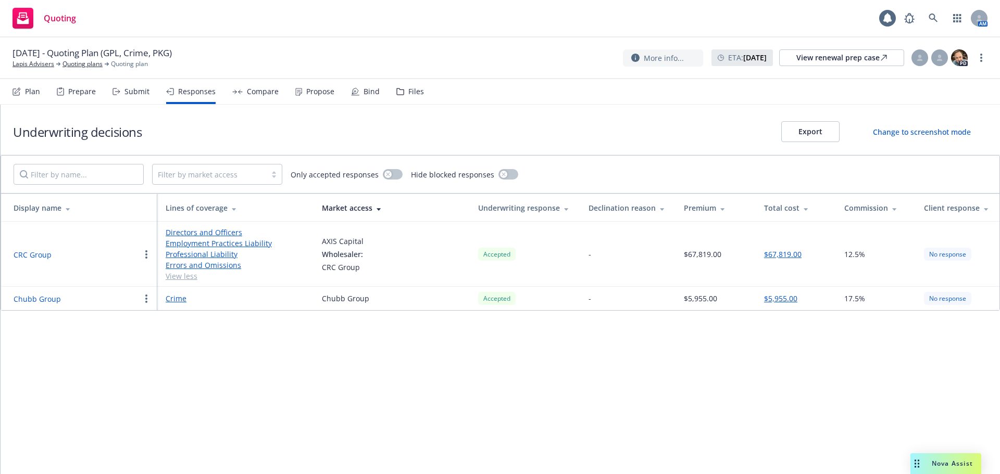
click at [42, 299] on button "Chubb Group" at bounding box center [37, 299] width 47 height 11
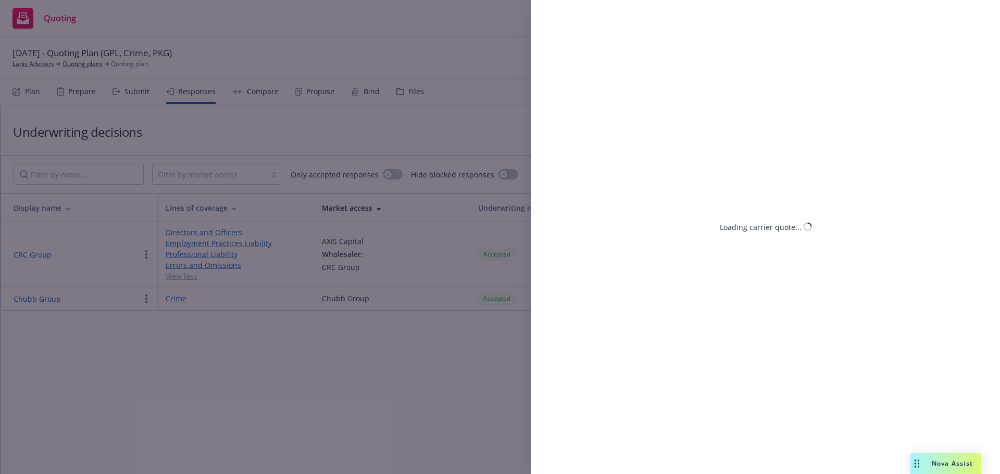
click at [380, 375] on div "Loading carrier quote..." at bounding box center [500, 237] width 1000 height 474
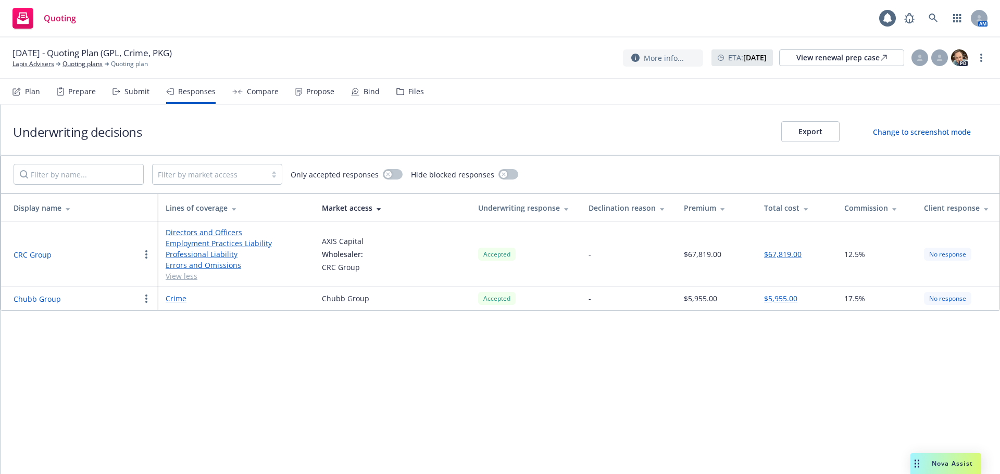
click at [36, 300] on button "Chubb Group" at bounding box center [37, 299] width 47 height 11
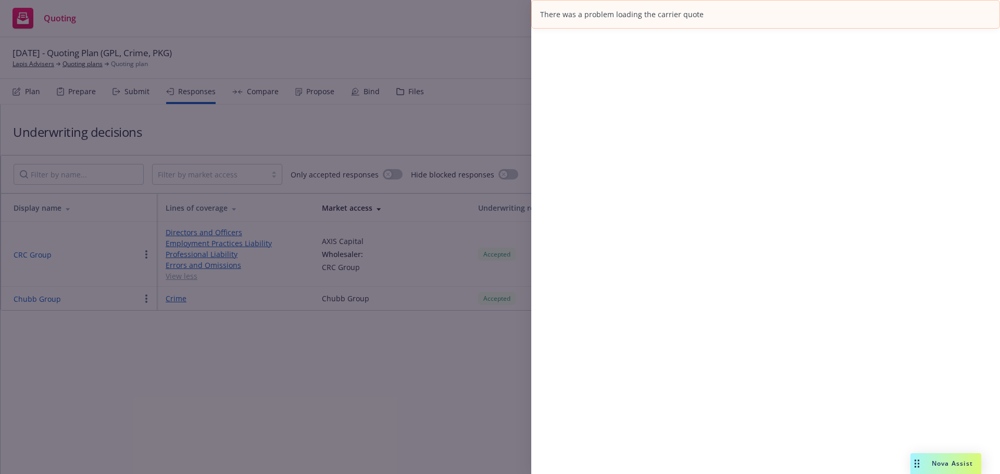
click at [438, 411] on div "There was a problem loading the carrier quote" at bounding box center [500, 237] width 1000 height 474
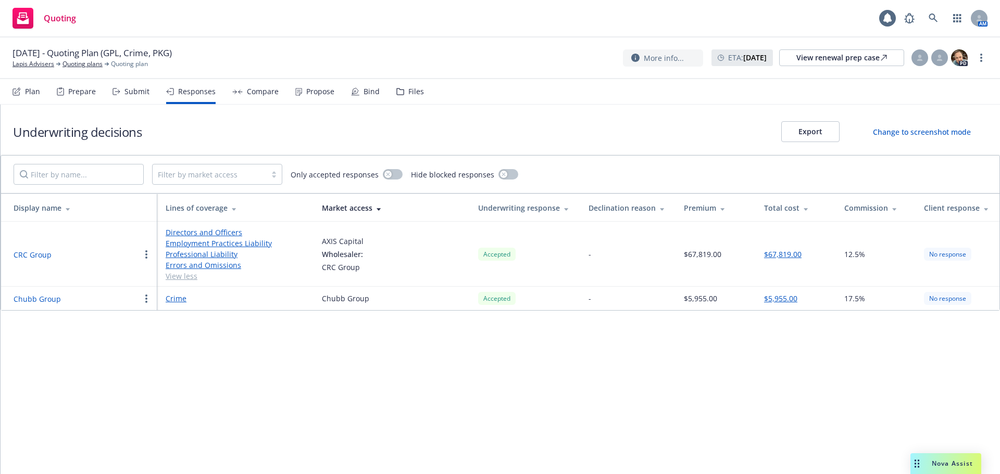
click at [173, 300] on link "Crime" at bounding box center [236, 298] width 140 height 11
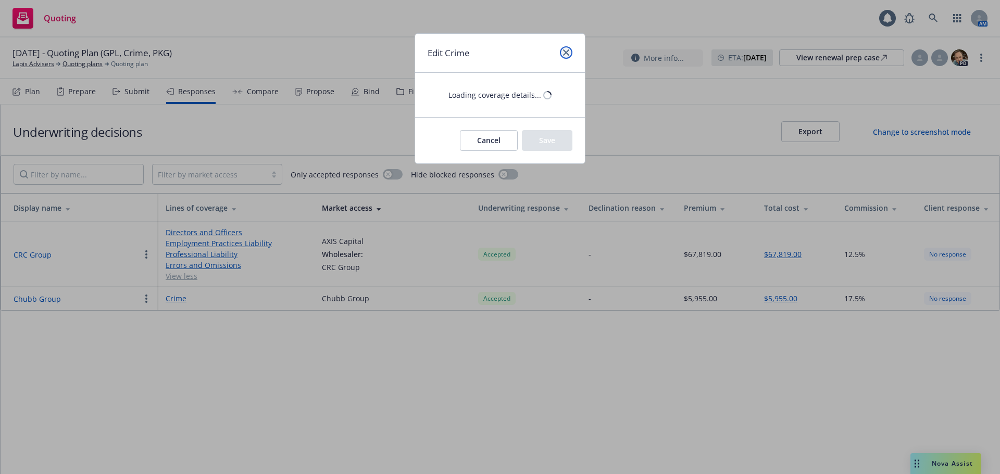
click at [560, 49] on link "close" at bounding box center [566, 52] width 12 height 12
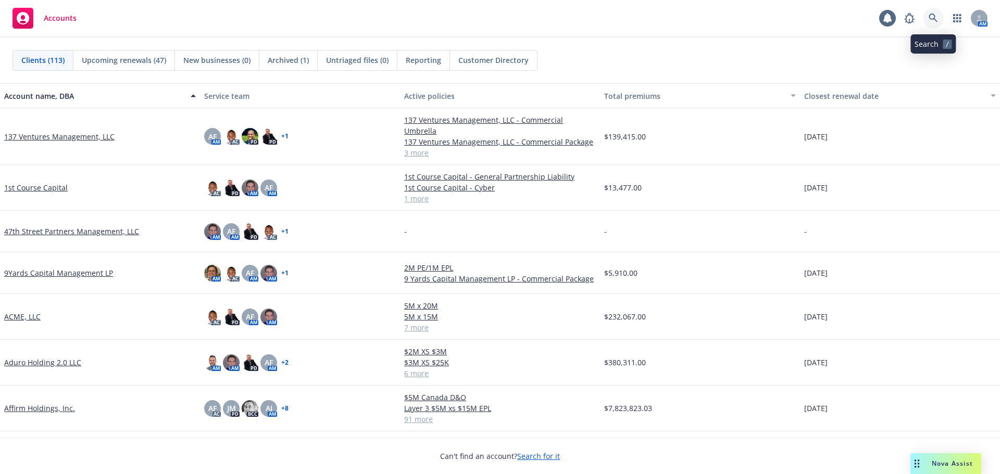
click at [929, 23] on link at bounding box center [933, 18] width 21 height 21
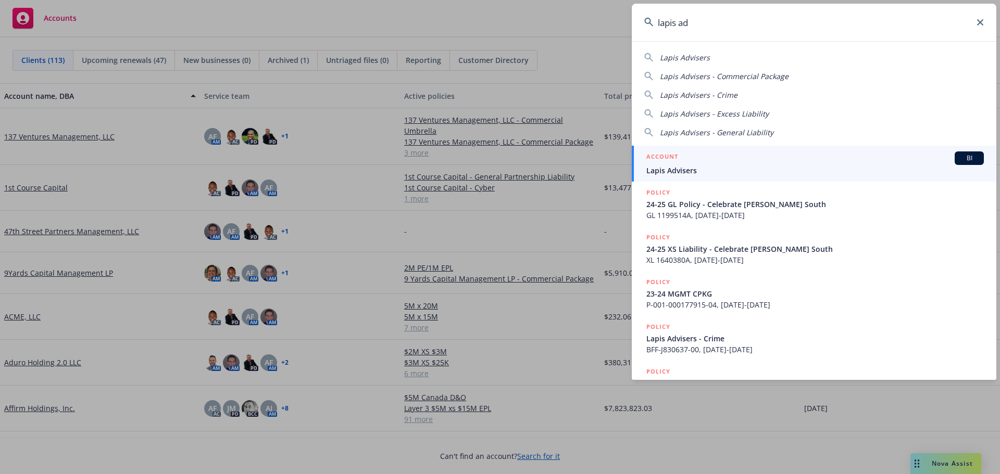
type input "lapis ad"
click at [749, 166] on span "Lapis Advisers" at bounding box center [814, 170] width 337 height 11
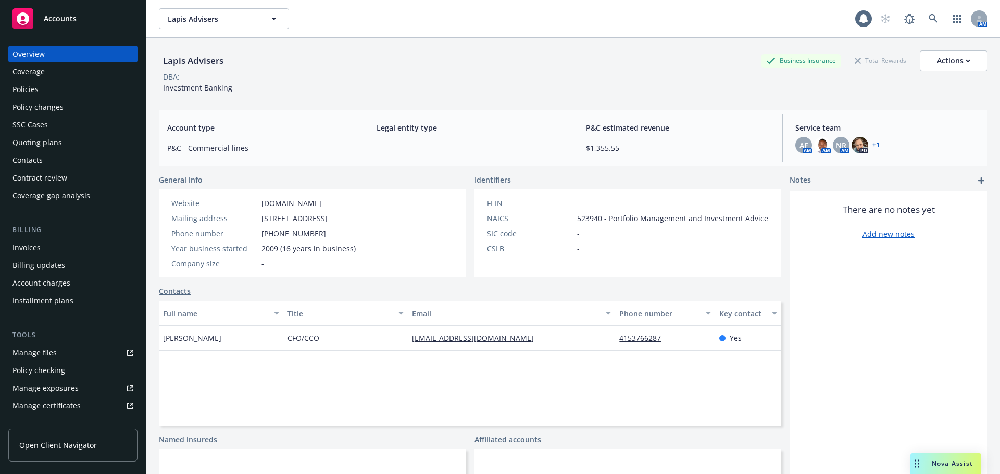
click at [85, 140] on div "Quoting plans" at bounding box center [72, 142] width 121 height 17
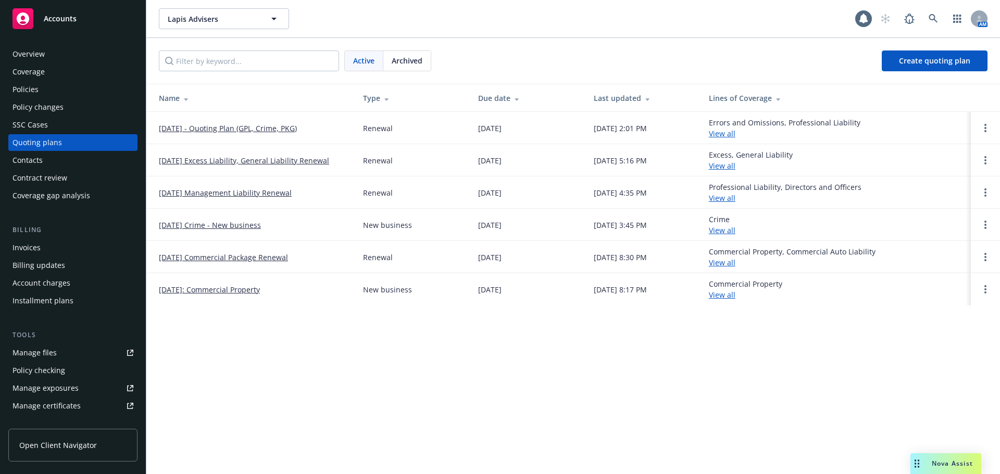
click at [230, 129] on link "[DATE] - Quoting Plan (GPL, Crime, PKG)" at bounding box center [228, 128] width 138 height 11
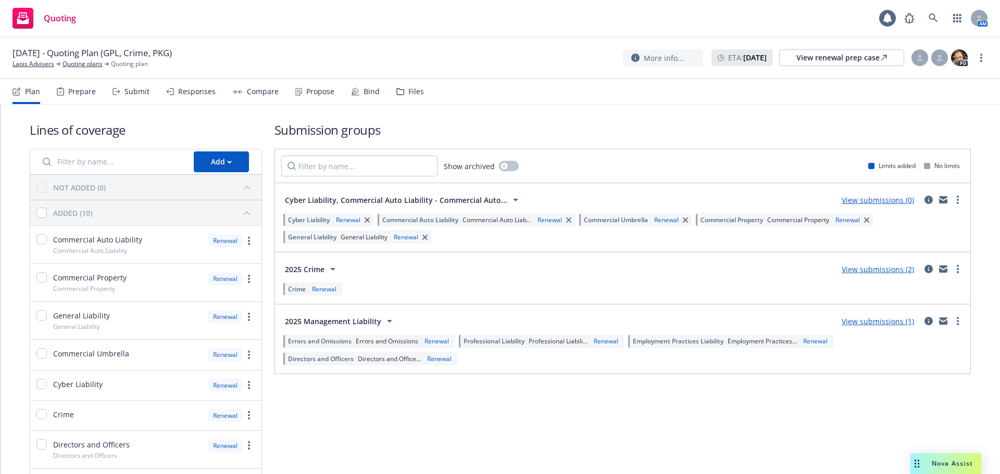
click at [201, 96] on div "Responses" at bounding box center [196, 91] width 37 height 8
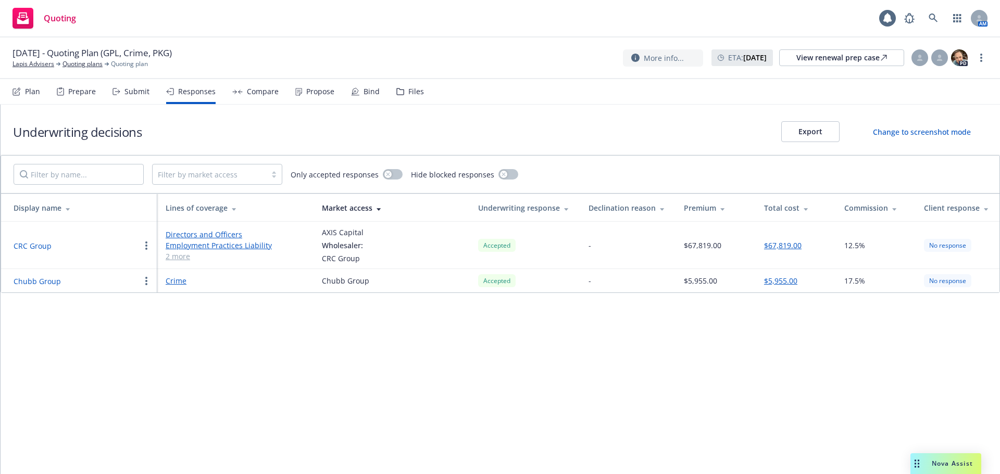
click at [46, 285] on button "Chubb Group" at bounding box center [37, 281] width 47 height 11
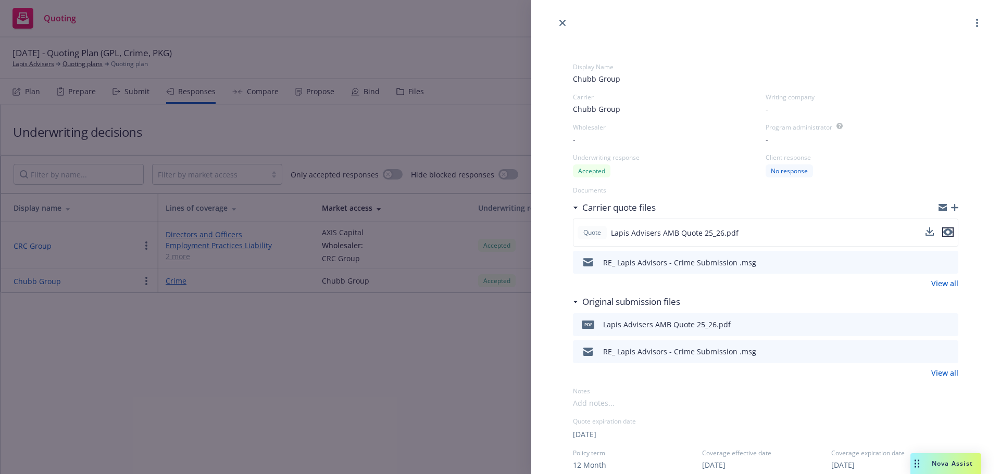
click at [943, 231] on icon "preview file" at bounding box center [947, 232] width 9 height 7
click at [560, 21] on icon "close" at bounding box center [562, 23] width 6 height 6
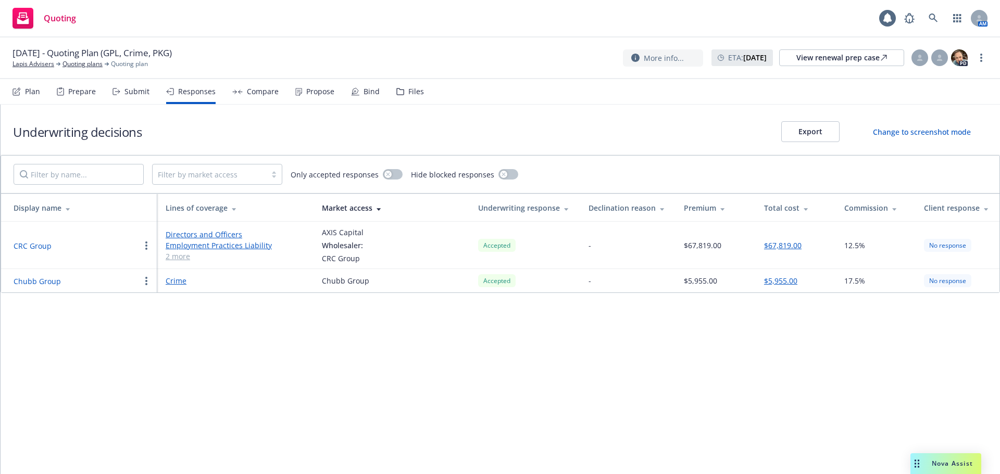
click at [404, 87] on div "Files" at bounding box center [410, 91] width 28 height 25
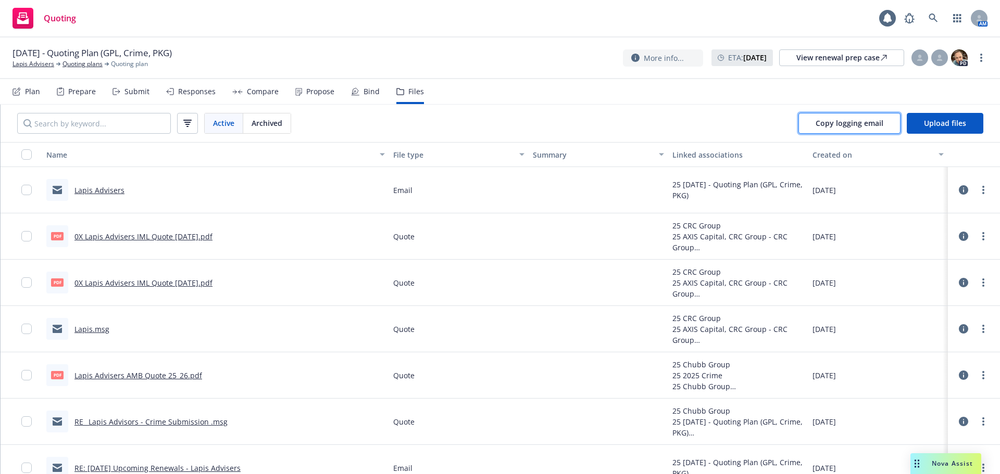
click at [885, 121] on button "Copy logging email" at bounding box center [849, 123] width 102 height 21
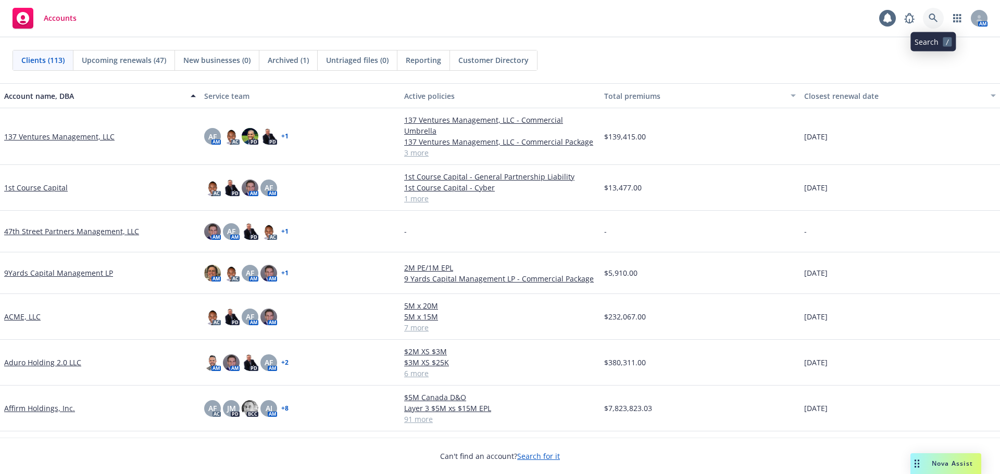
click at [936, 18] on icon at bounding box center [933, 18] width 9 height 9
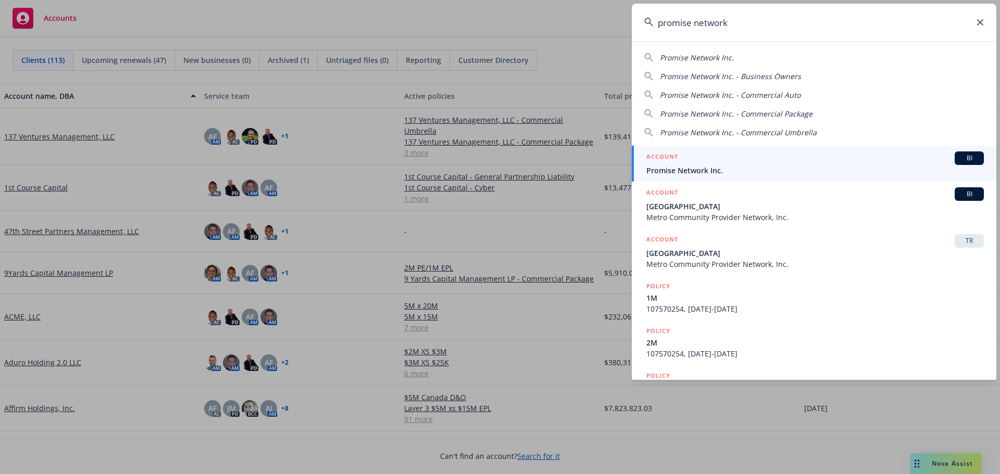
type input "promise network"
click at [733, 169] on span "Promise Network Inc." at bounding box center [814, 170] width 337 height 11
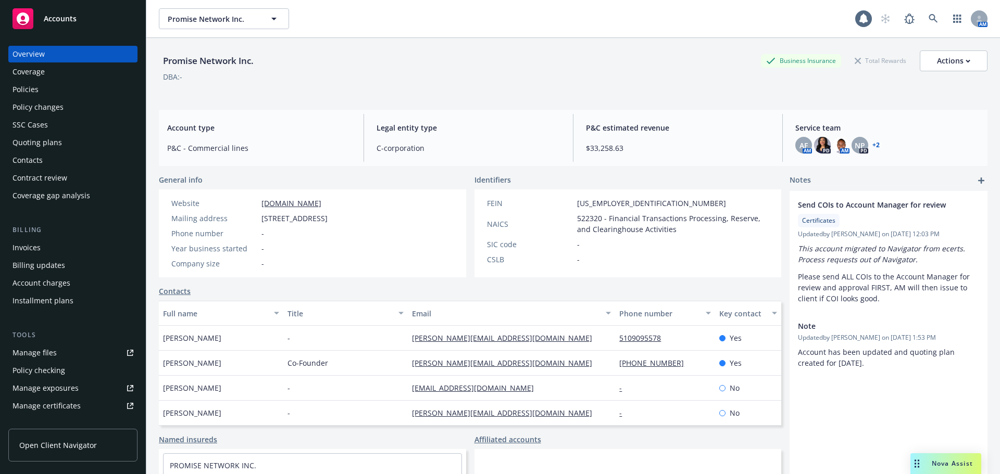
click at [44, 86] on div "Policies" at bounding box center [72, 89] width 121 height 17
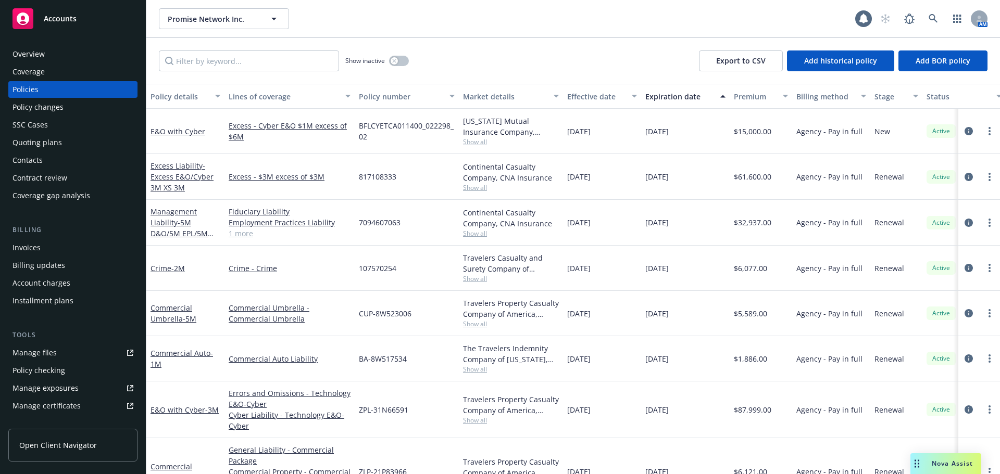
scroll to position [40, 0]
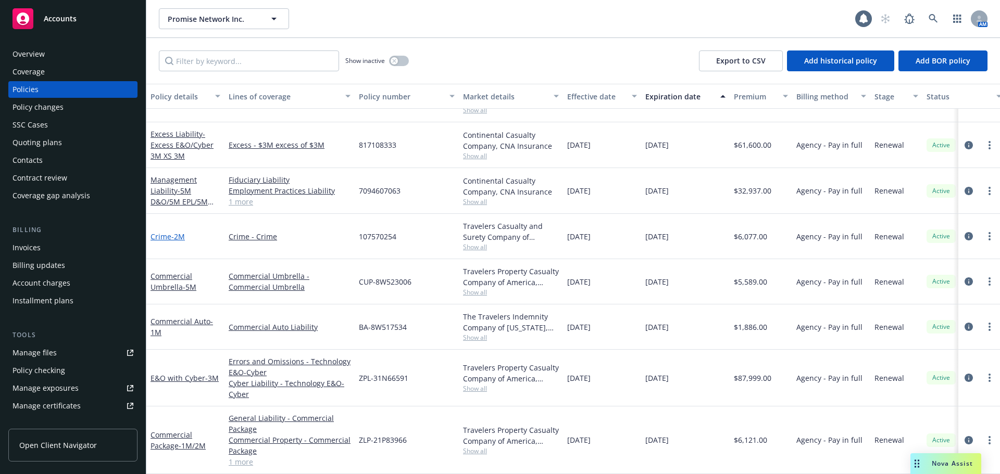
click at [167, 232] on link "Crime - 2M" at bounding box center [167, 237] width 34 height 10
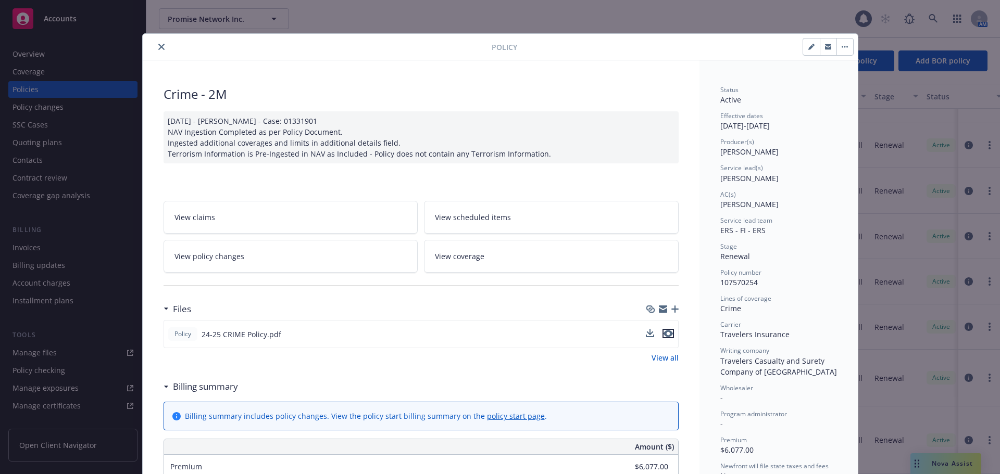
click at [667, 334] on icon "preview file" at bounding box center [667, 333] width 9 height 7
click at [158, 47] on icon "close" at bounding box center [161, 47] width 6 height 6
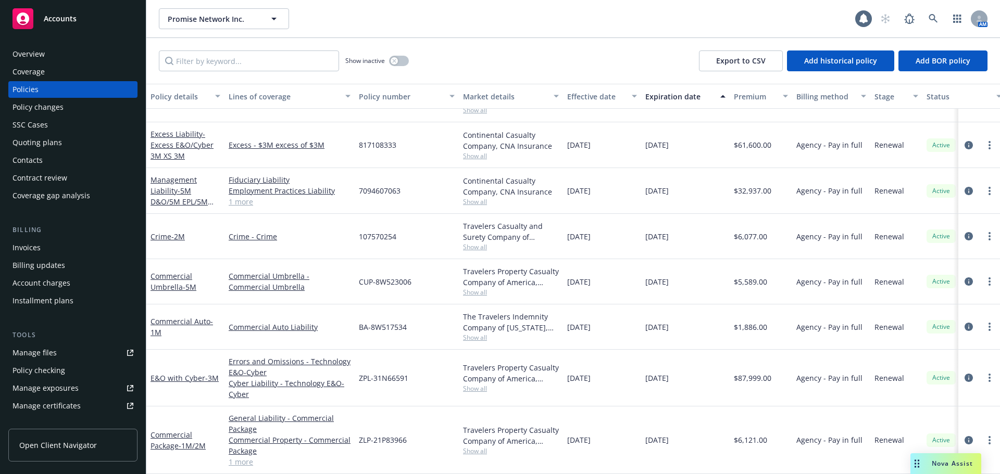
click at [44, 183] on div "Contract review" at bounding box center [39, 178] width 55 height 17
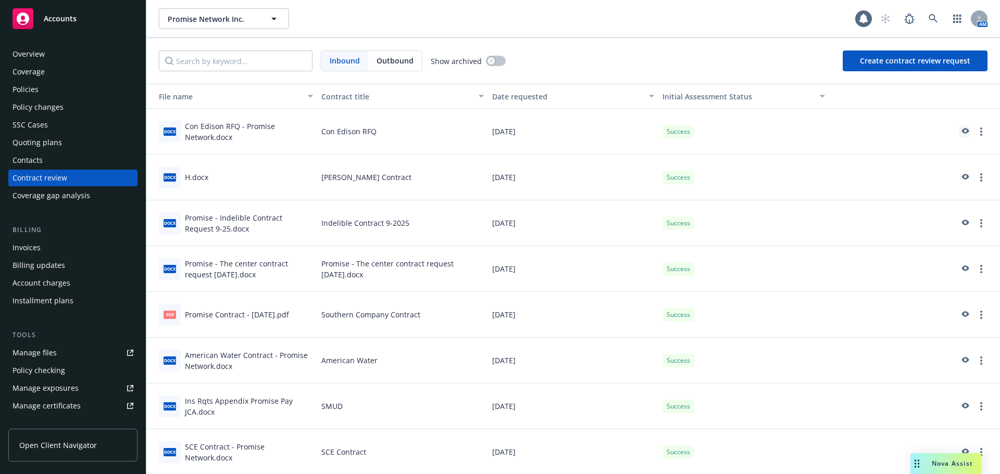
click at [960, 130] on icon "preview" at bounding box center [964, 131] width 9 height 7
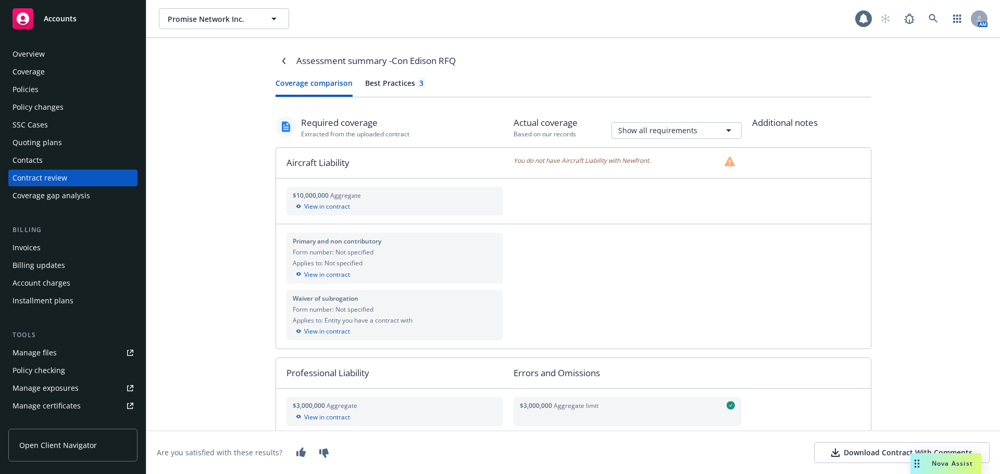
click at [406, 85] on div "Best Practices 3" at bounding box center [395, 83] width 60 height 11
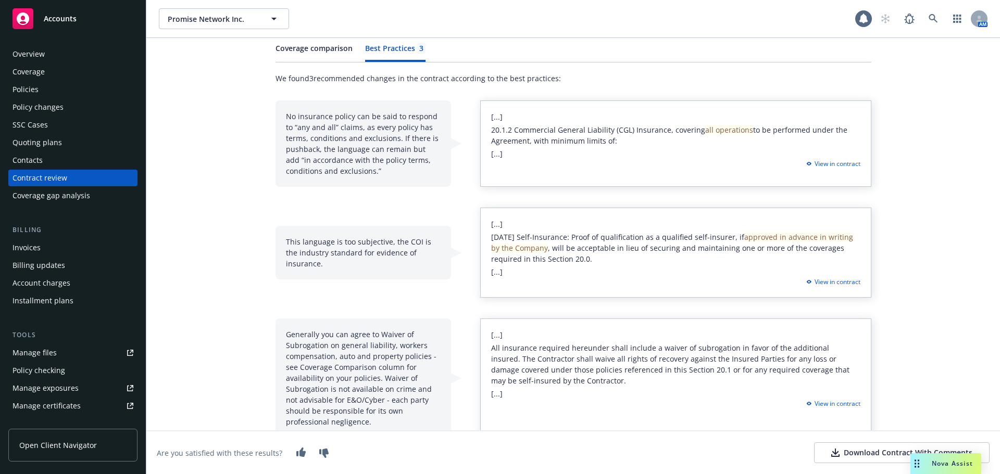
scroll to position [51, 0]
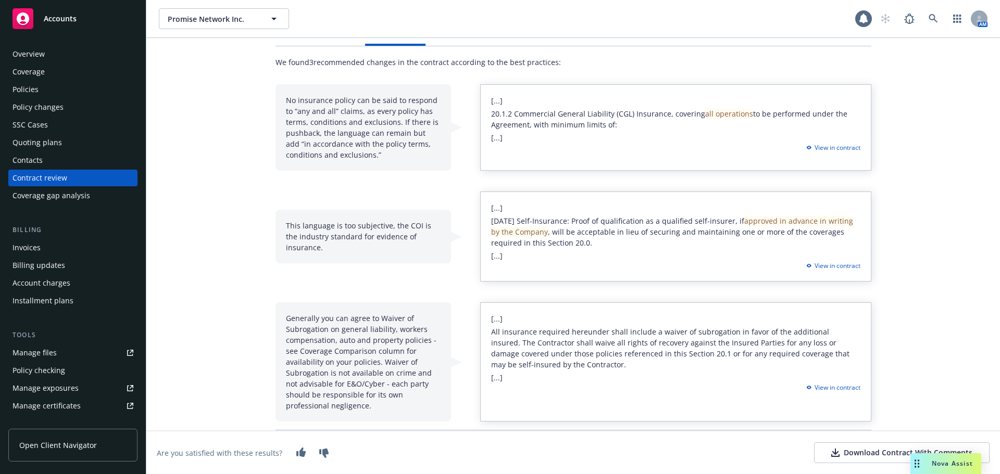
click at [66, 91] on div "Policies" at bounding box center [72, 89] width 121 height 17
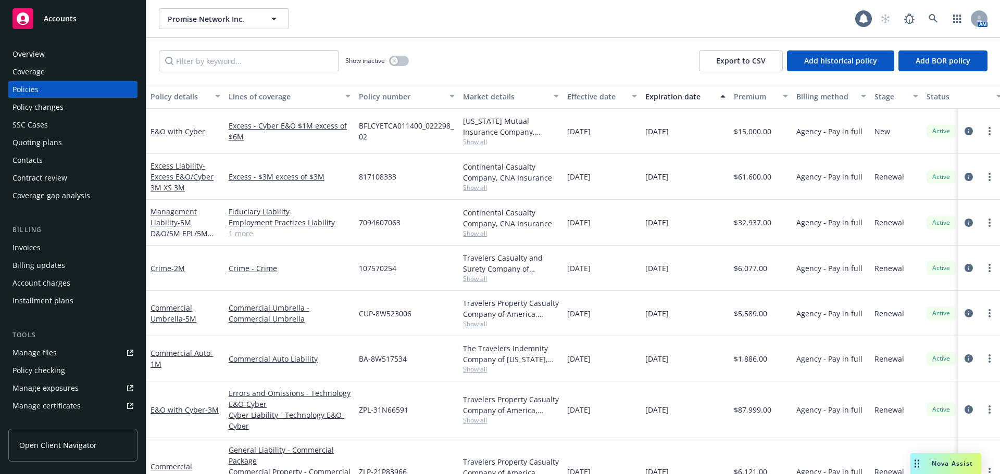
scroll to position [40, 0]
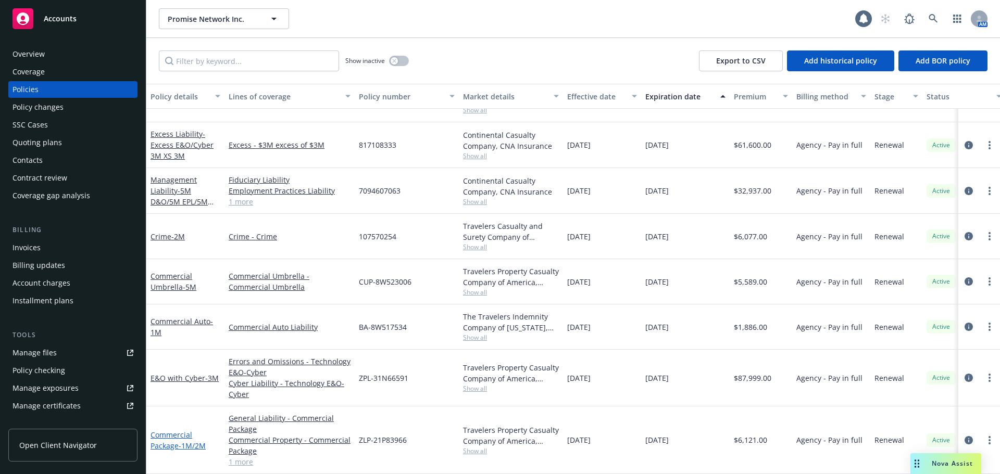
click at [171, 430] on link "Commercial Package - 1M/2M" at bounding box center [177, 440] width 55 height 21
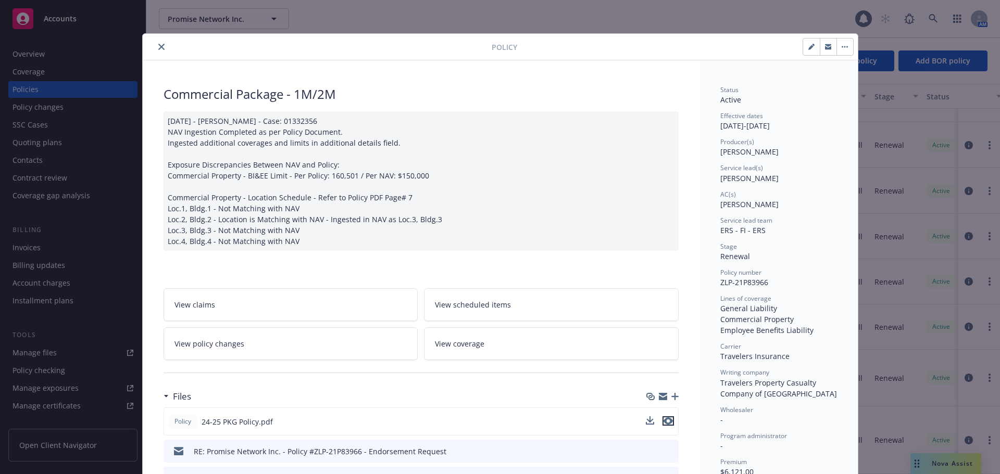
click at [668, 423] on icon "preview file" at bounding box center [667, 421] width 9 height 7
click at [156, 43] on button "close" at bounding box center [161, 47] width 12 height 12
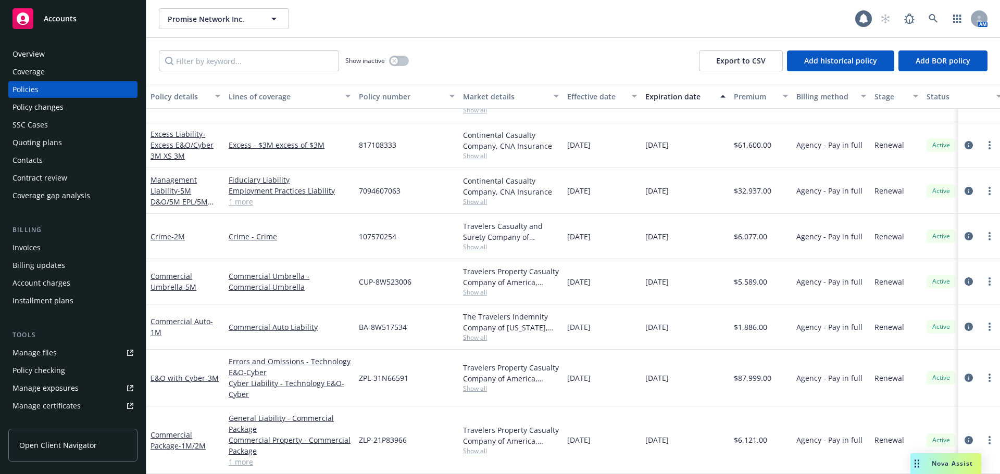
click at [36, 174] on div "Contract review" at bounding box center [39, 178] width 55 height 17
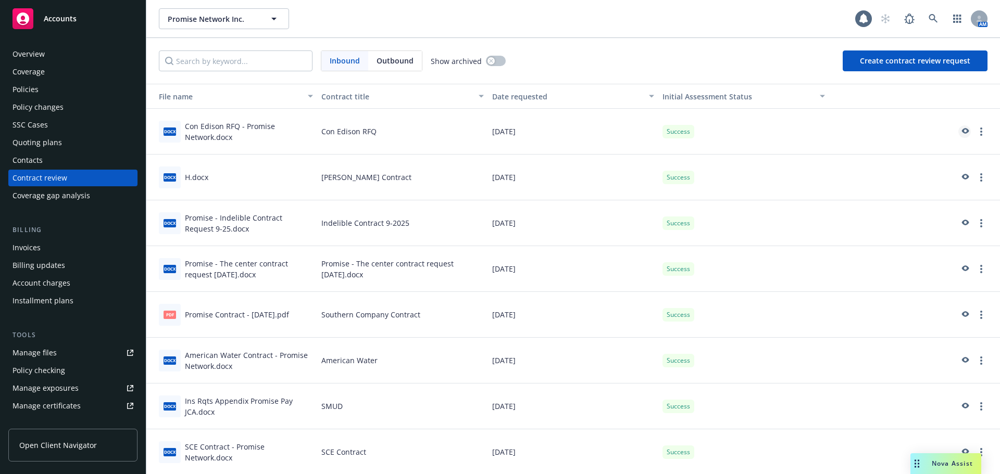
click at [960, 132] on icon "preview" at bounding box center [964, 131] width 9 height 7
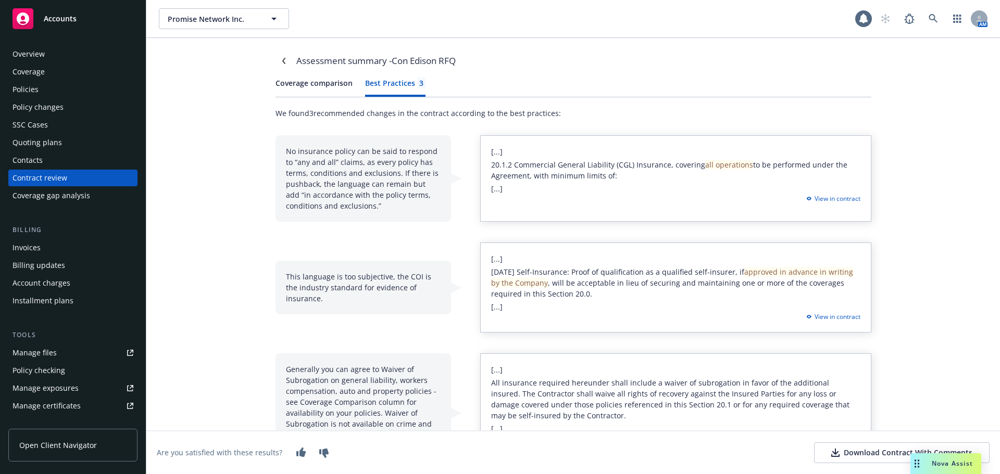
click at [410, 78] on div "Best Practices 3" at bounding box center [395, 83] width 60 height 11
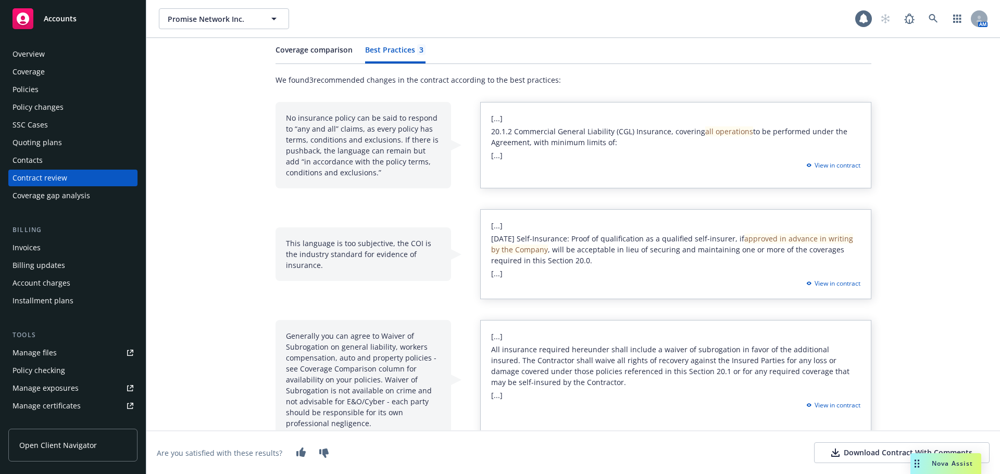
scroll to position [51, 0]
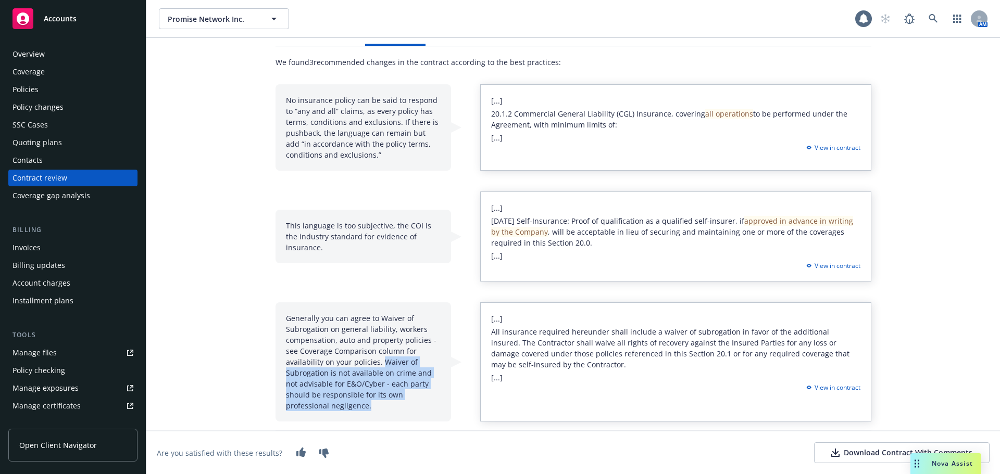
drag, startPoint x: 333, startPoint y: 409, endPoint x: 379, endPoint y: 363, distance: 64.4
click at [379, 363] on div "Generally you can agree to Waiver of Subrogation on general liability, workers …" at bounding box center [362, 362] width 175 height 119
copy div "Waiver of Subrogation is not available on crime and not advisable for E&O/Cyber…"
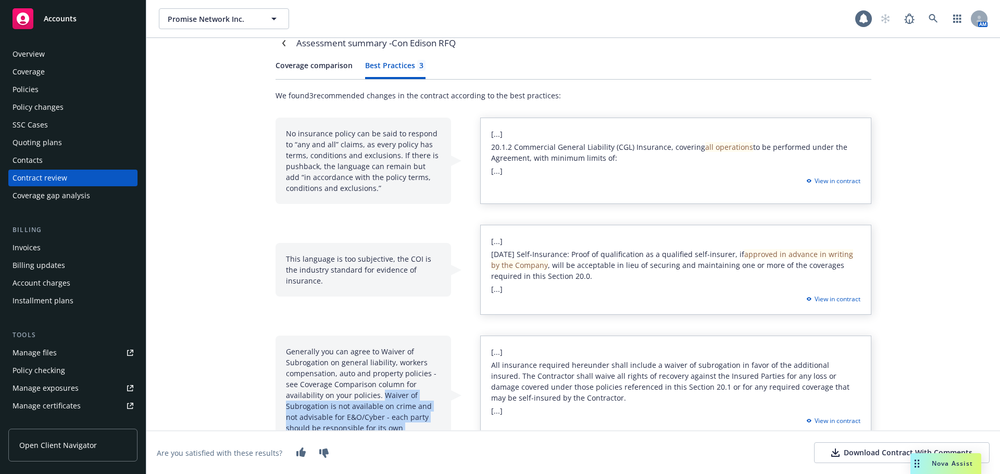
scroll to position [0, 0]
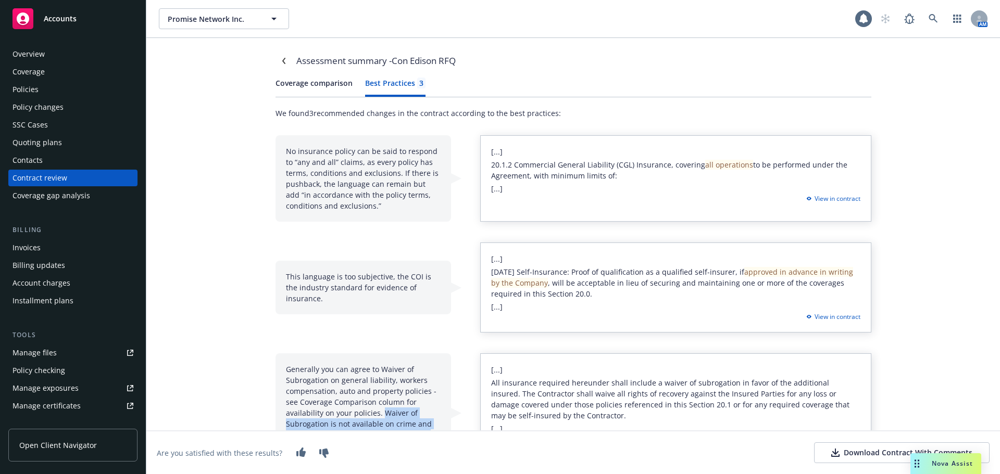
click at [323, 91] on button "Coverage comparison" at bounding box center [313, 87] width 77 height 19
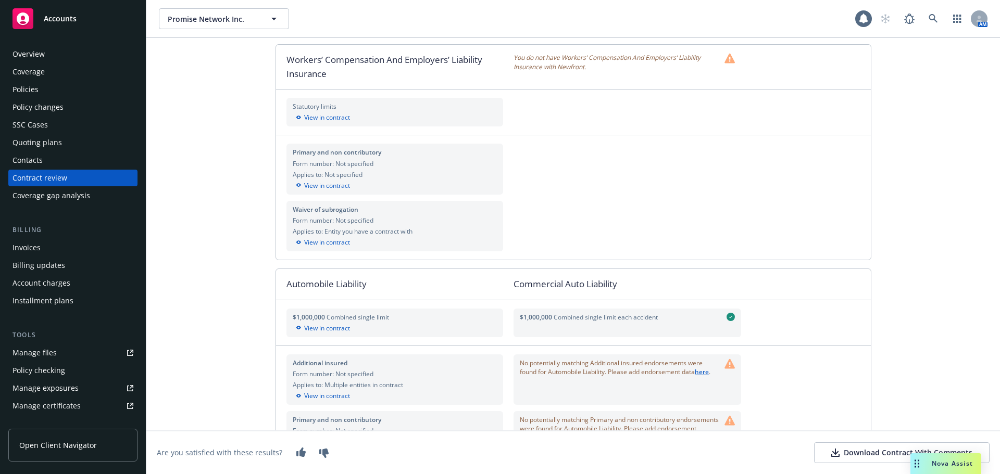
scroll to position [521, 0]
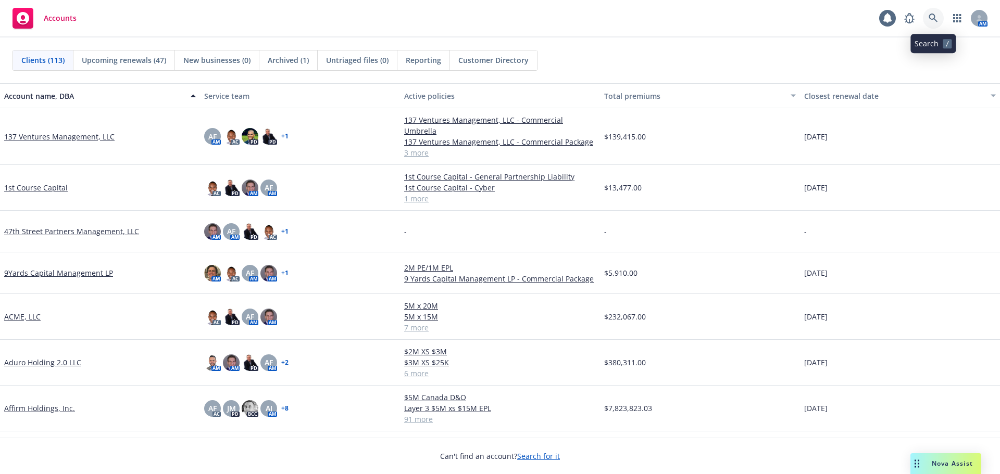
click at [927, 13] on link at bounding box center [933, 18] width 21 height 21
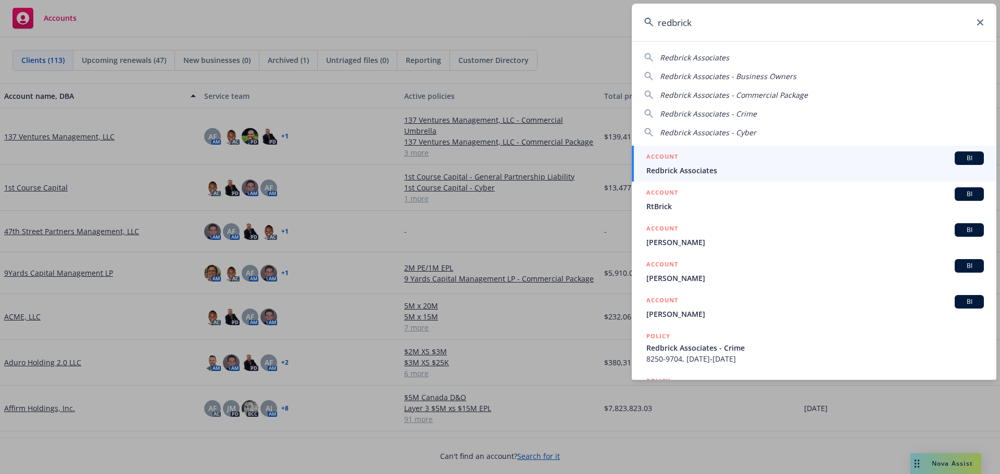
type input "redbrick"
click at [813, 168] on span "Redbrick Associates" at bounding box center [814, 170] width 337 height 11
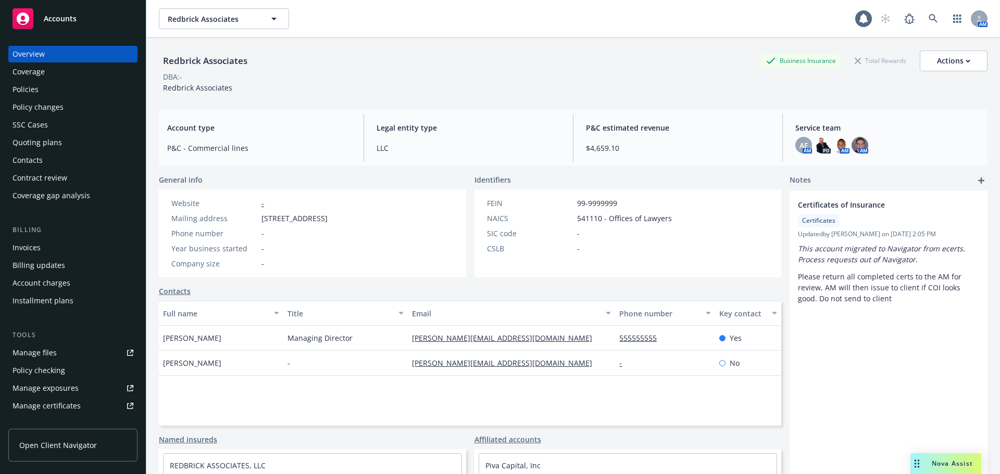
click at [18, 91] on div "Policies" at bounding box center [25, 89] width 26 height 17
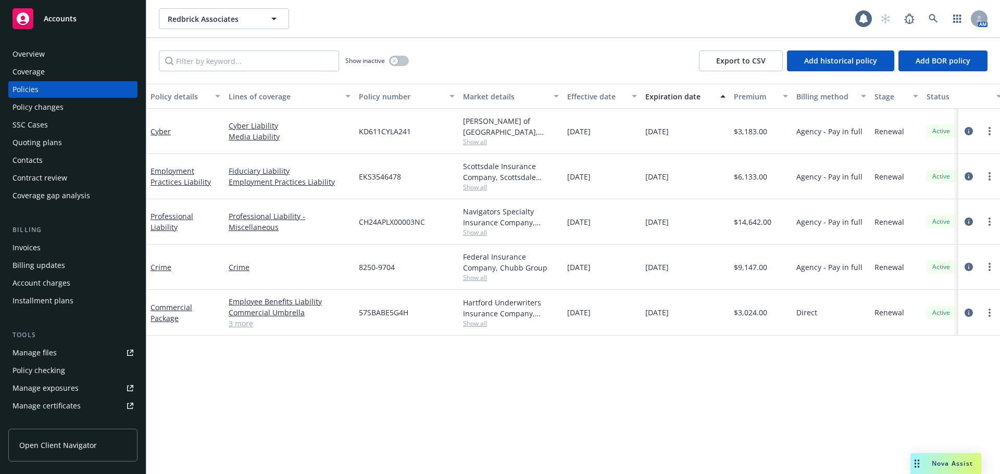
click at [49, 105] on div "Policy changes" at bounding box center [37, 107] width 51 height 17
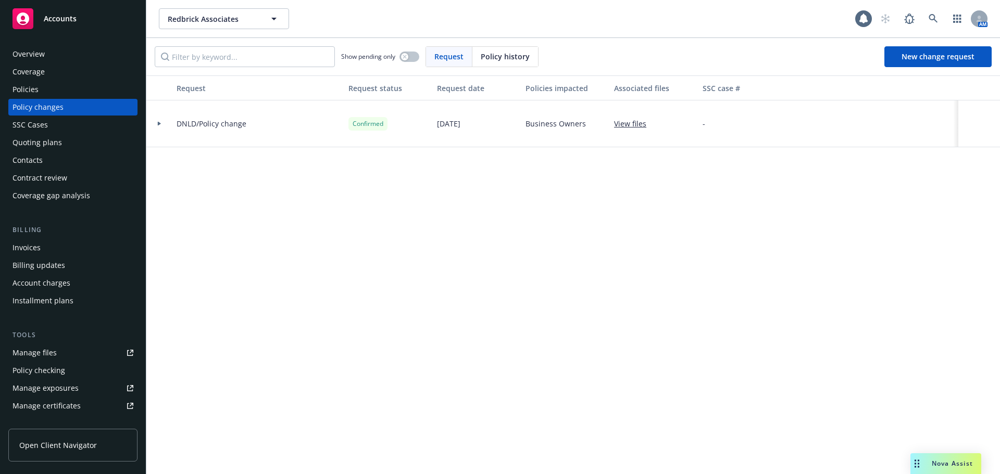
click at [160, 123] on icon at bounding box center [159, 124] width 4 height 4
